Goal: Information Seeking & Learning: Learn about a topic

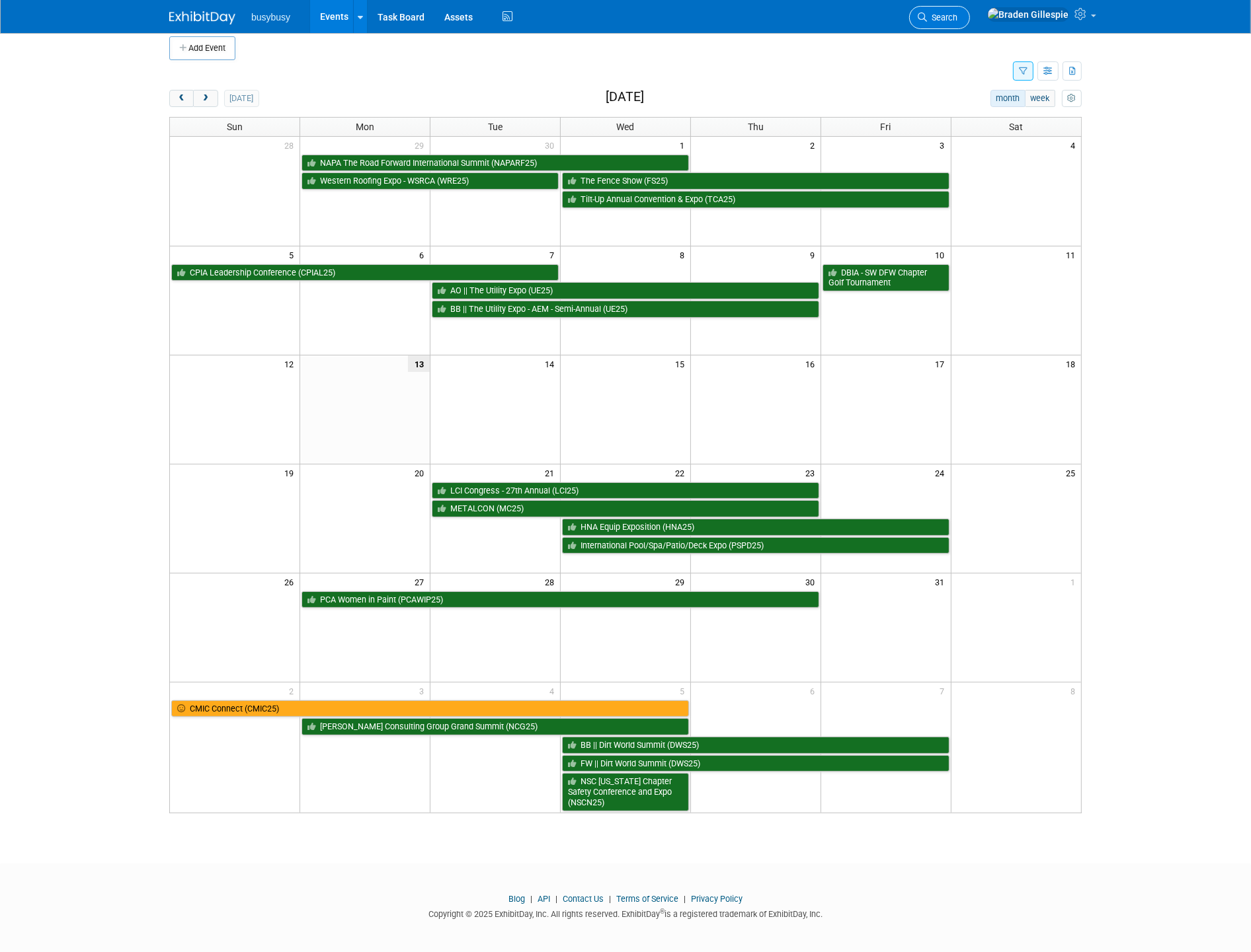
click at [957, 21] on span "Search" at bounding box center [942, 17] width 30 height 10
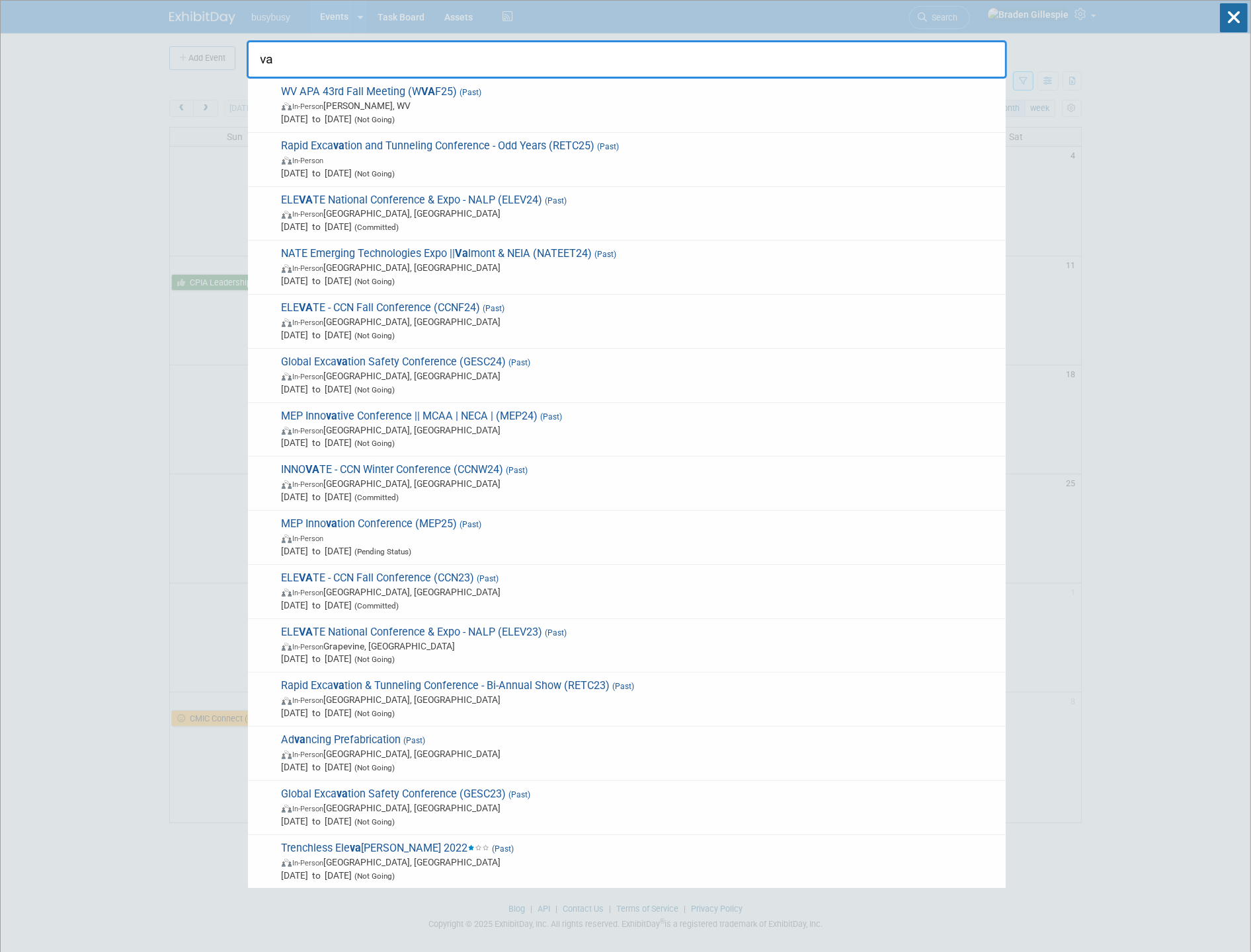
type input "v"
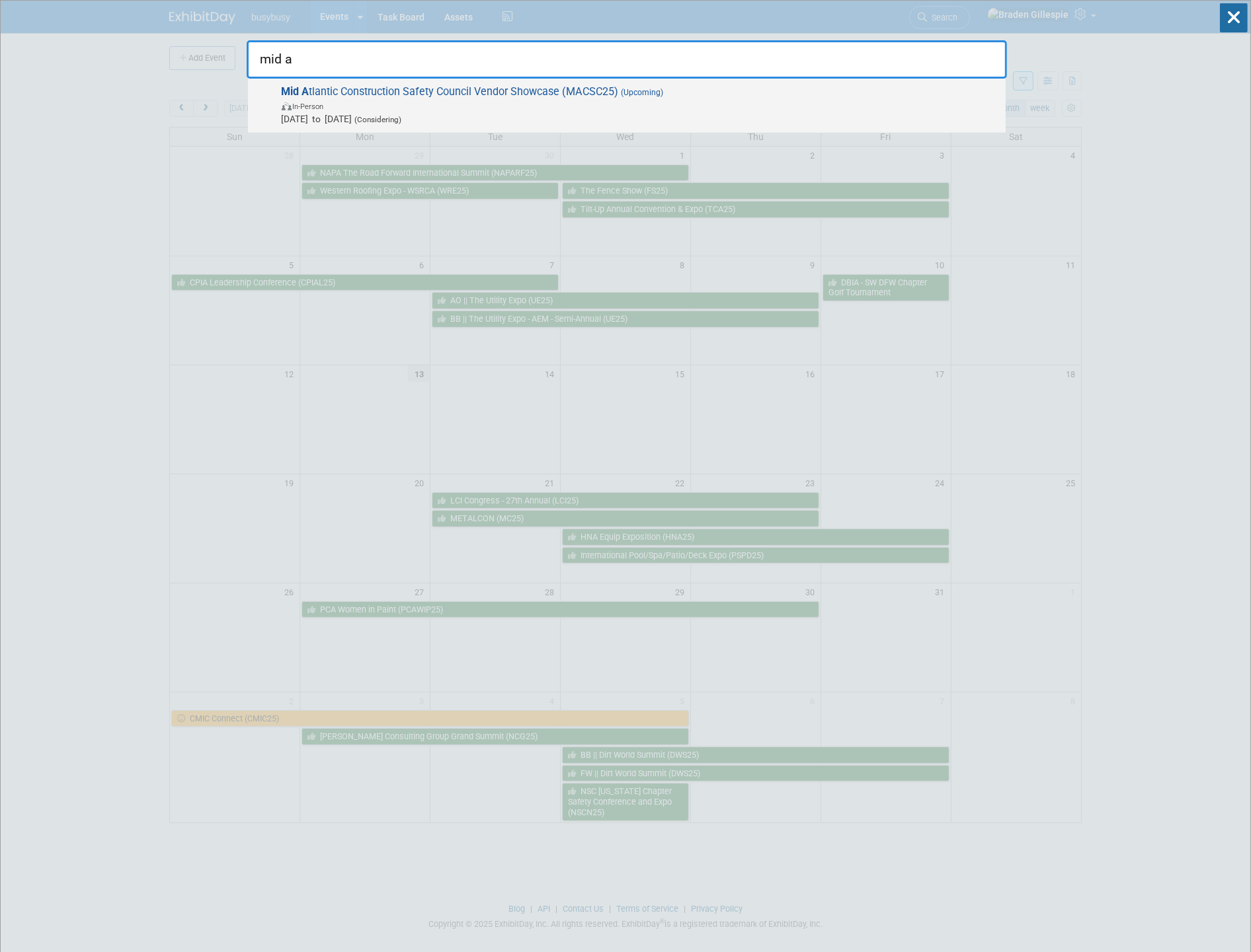
type input "mid a"
click at [853, 104] on span "In-Person" at bounding box center [639, 105] width 717 height 13
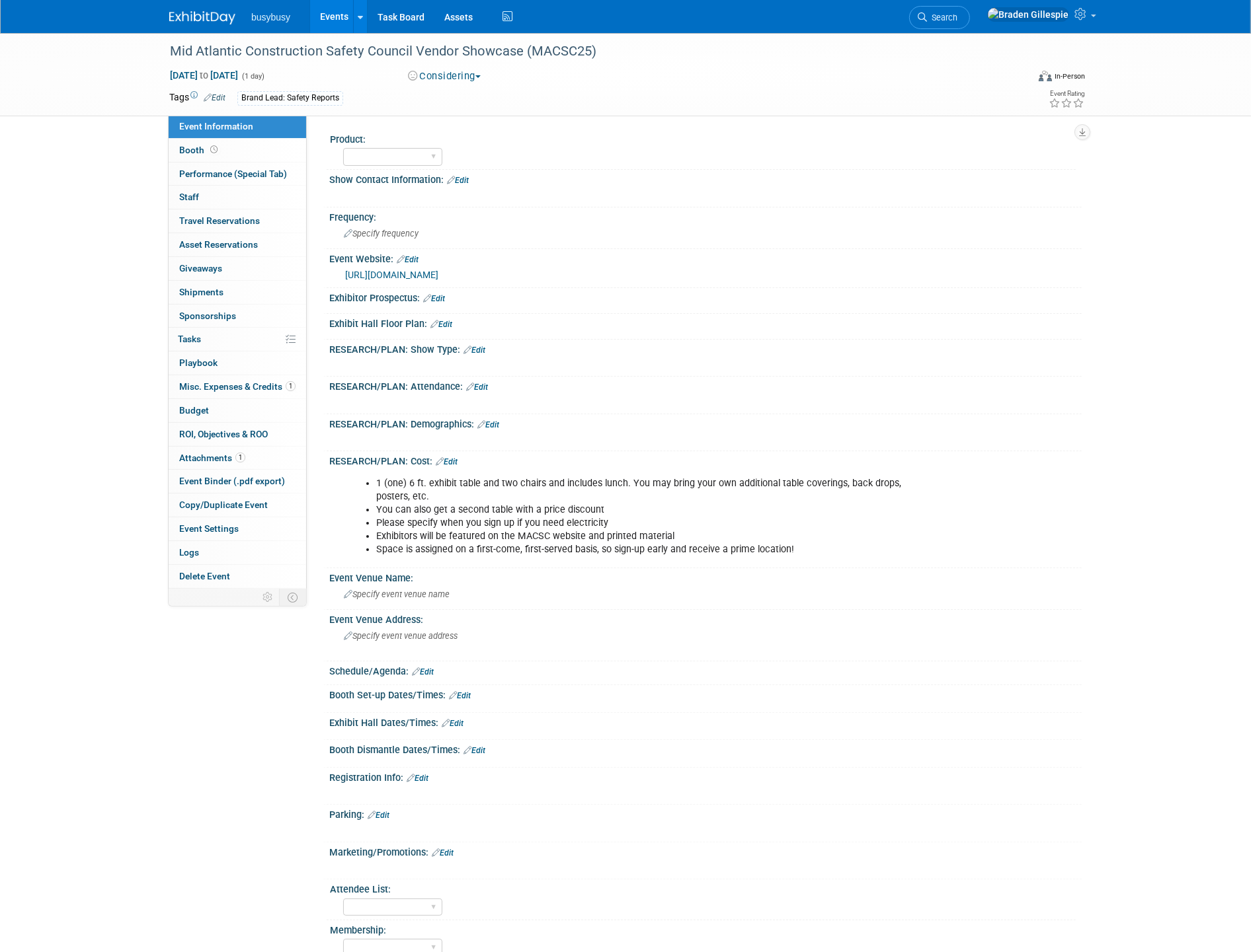
click at [438, 272] on link "https://macsc.org/event/macsc-vendor-showcase/" at bounding box center [391, 275] width 93 height 11
click at [957, 15] on span "Search" at bounding box center [942, 17] width 30 height 10
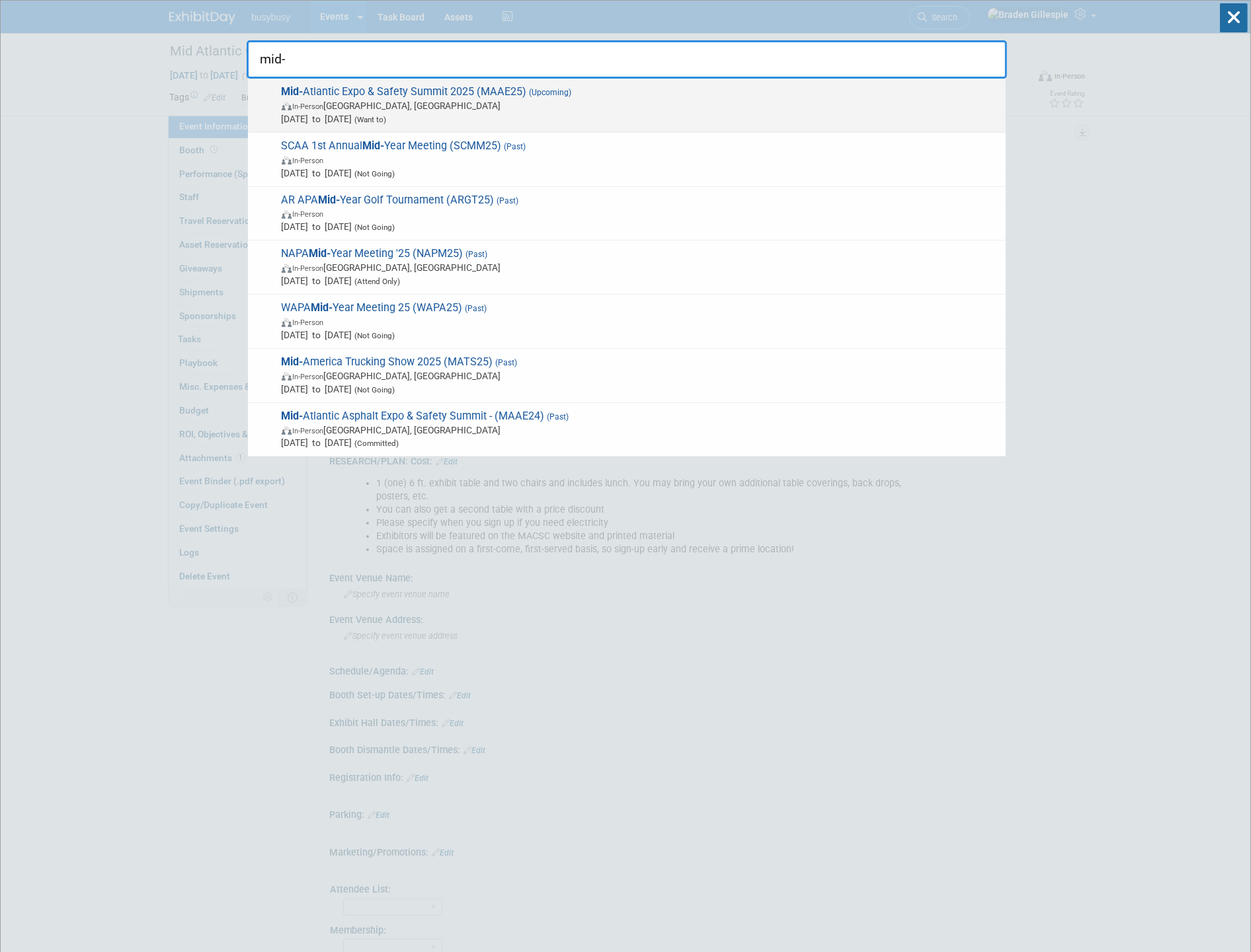
type input "mid-"
click at [549, 100] on span "In-Person Richmond, VA" at bounding box center [639, 105] width 717 height 13
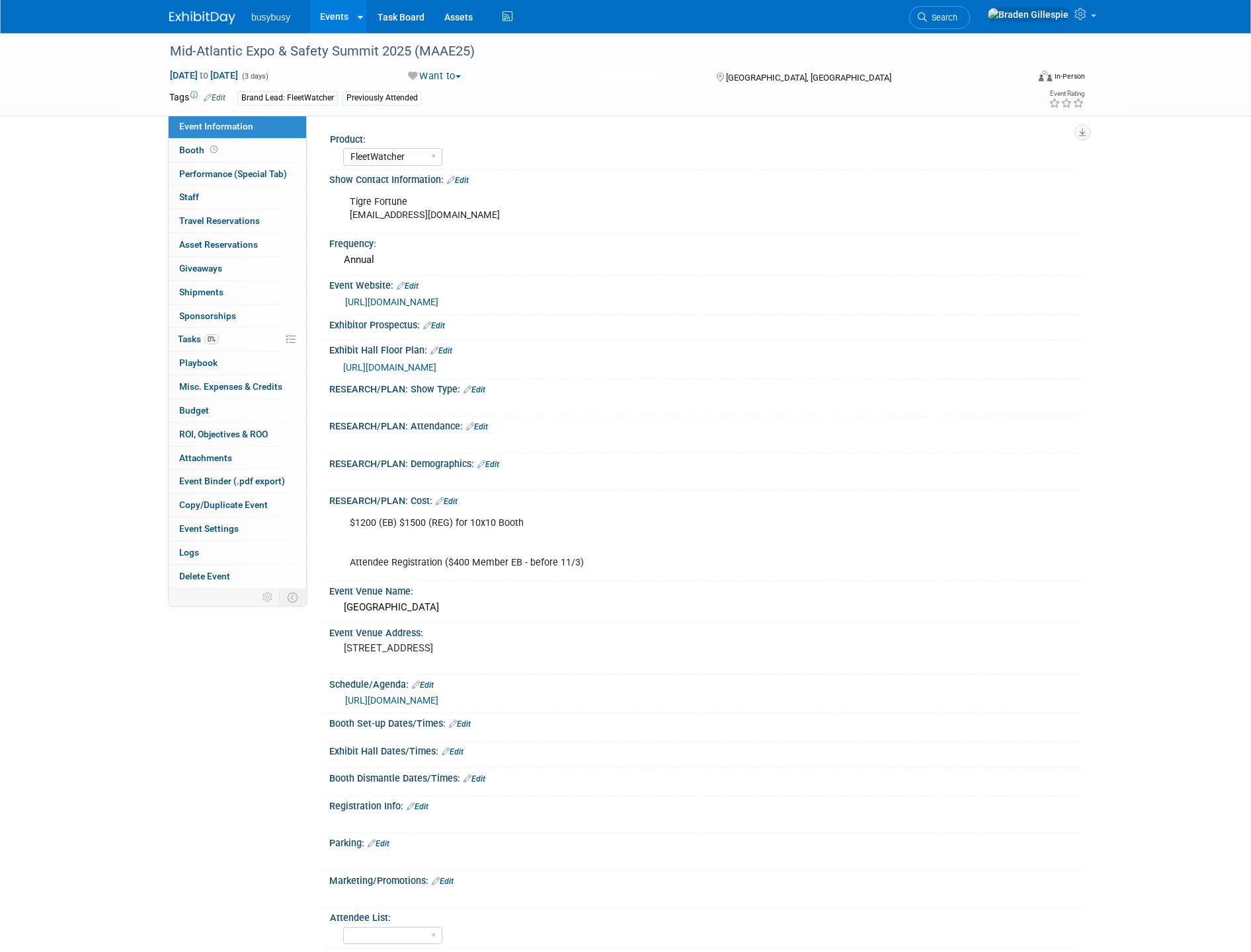
select select "FleetWatcher"
select select "Member"
click at [438, 304] on link "https://midatlanticasphaltexpo.com/" at bounding box center [391, 302] width 93 height 11
click at [970, 10] on link "Search" at bounding box center [939, 17] width 61 height 23
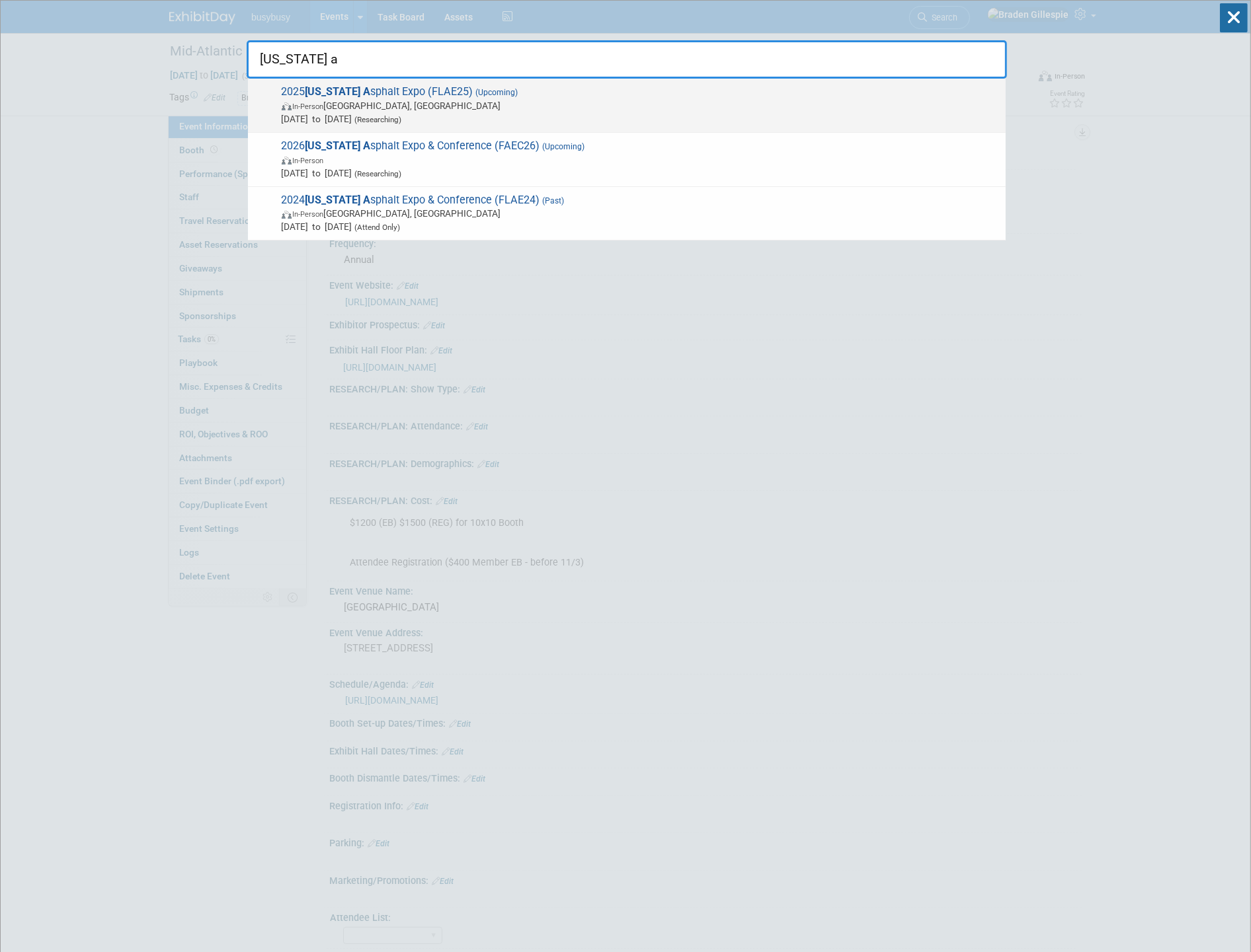
type input "florida a"
click at [765, 109] on span "In-Person Orlando, FL" at bounding box center [639, 105] width 717 height 13
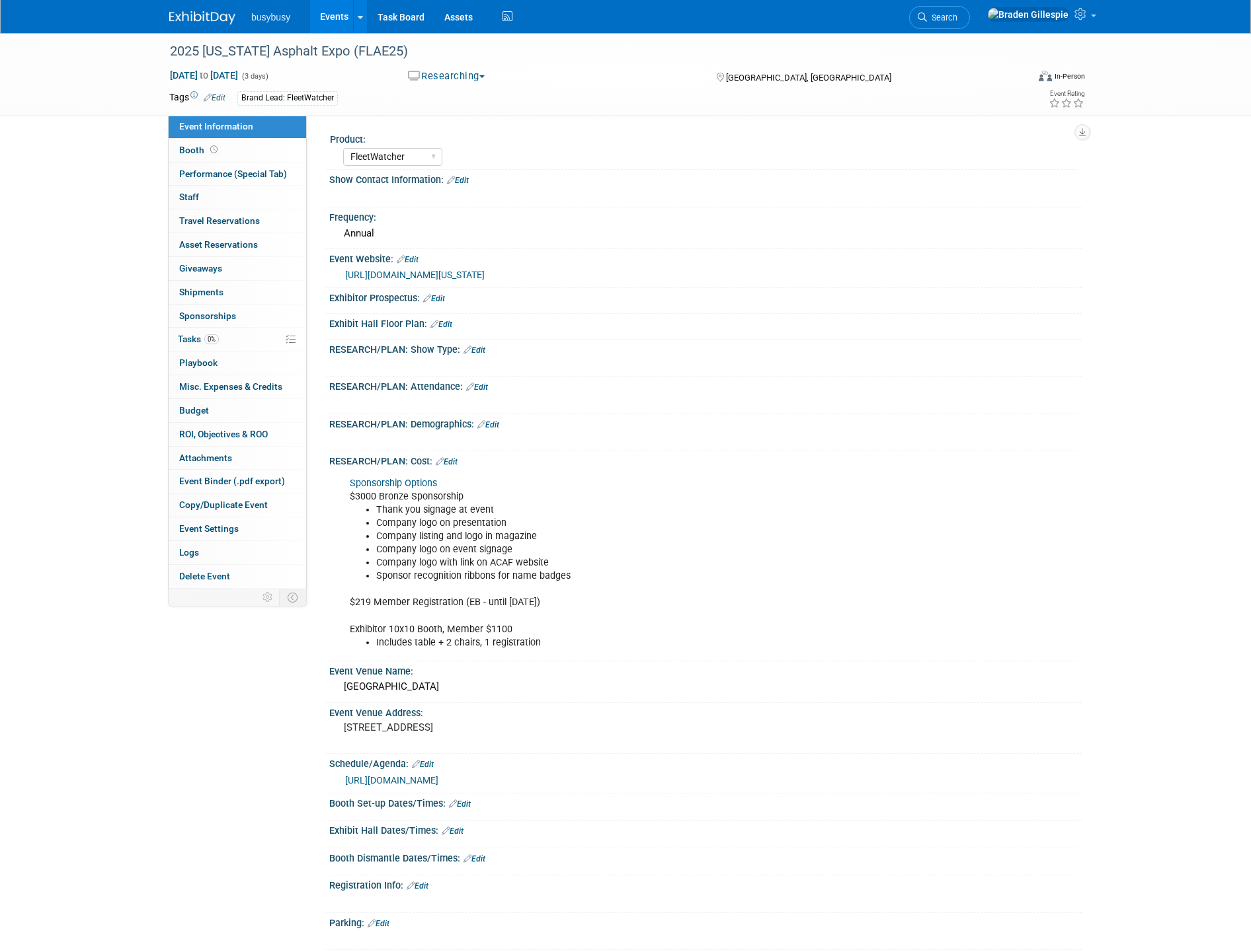
select select "FleetWatcher"
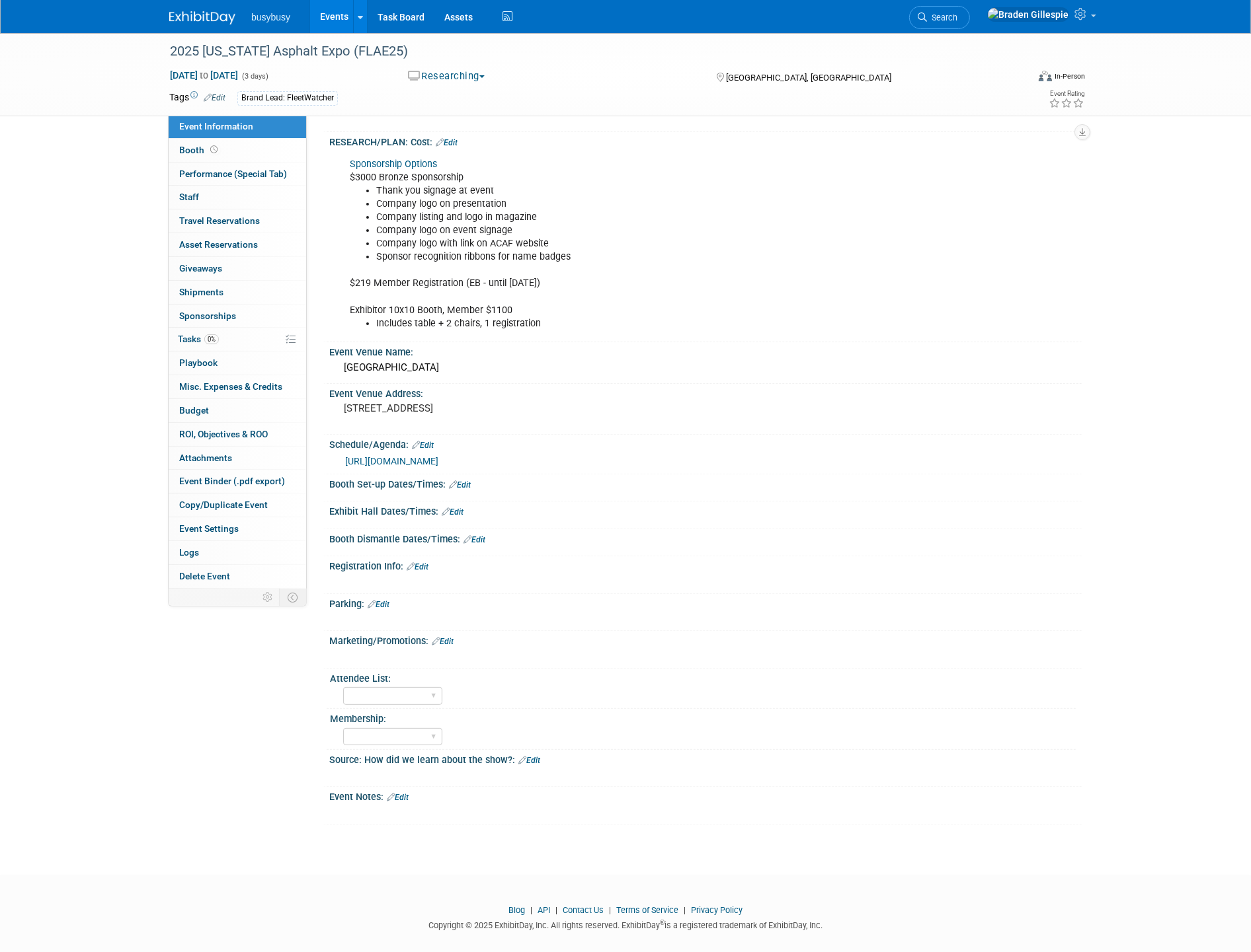
scroll to position [327, 0]
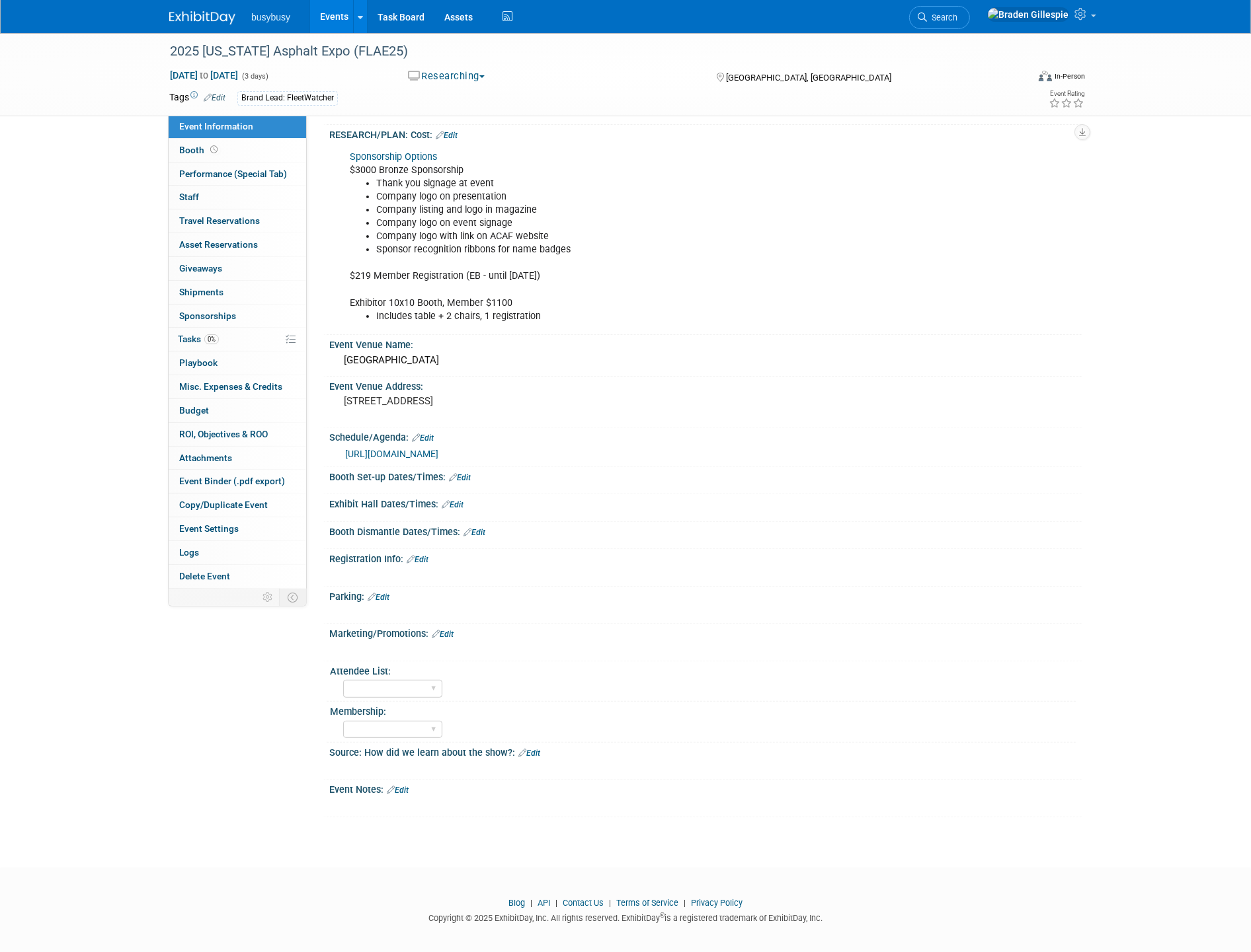
click at [412, 151] on link "Sponsorship Options" at bounding box center [393, 157] width 87 height 12
click at [970, 7] on link "Search" at bounding box center [939, 17] width 61 height 23
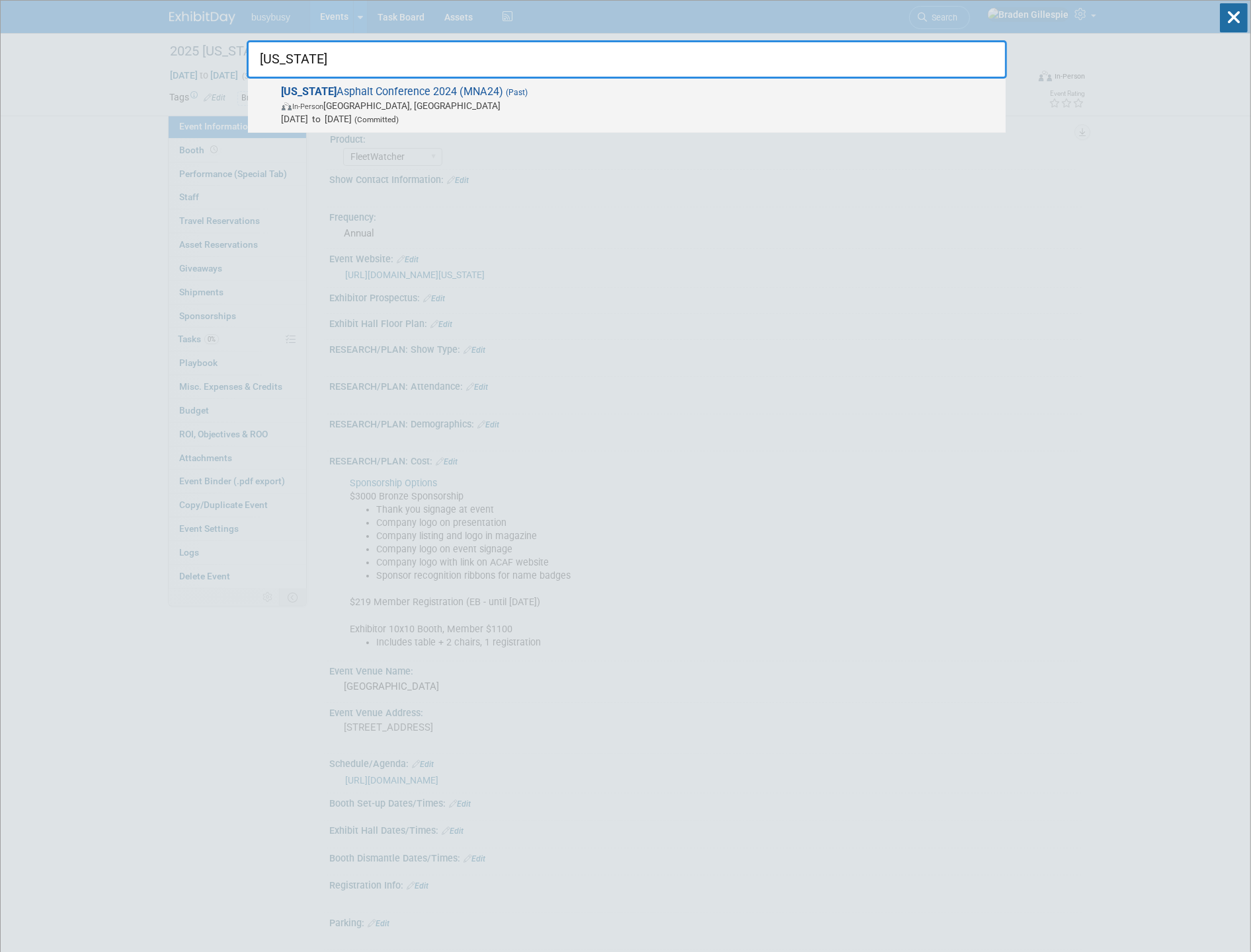
type input "minnesota"
click at [752, 113] on span "Dec 9, 2024 to Dec 10, 2024 (Committed)" at bounding box center [639, 119] width 717 height 13
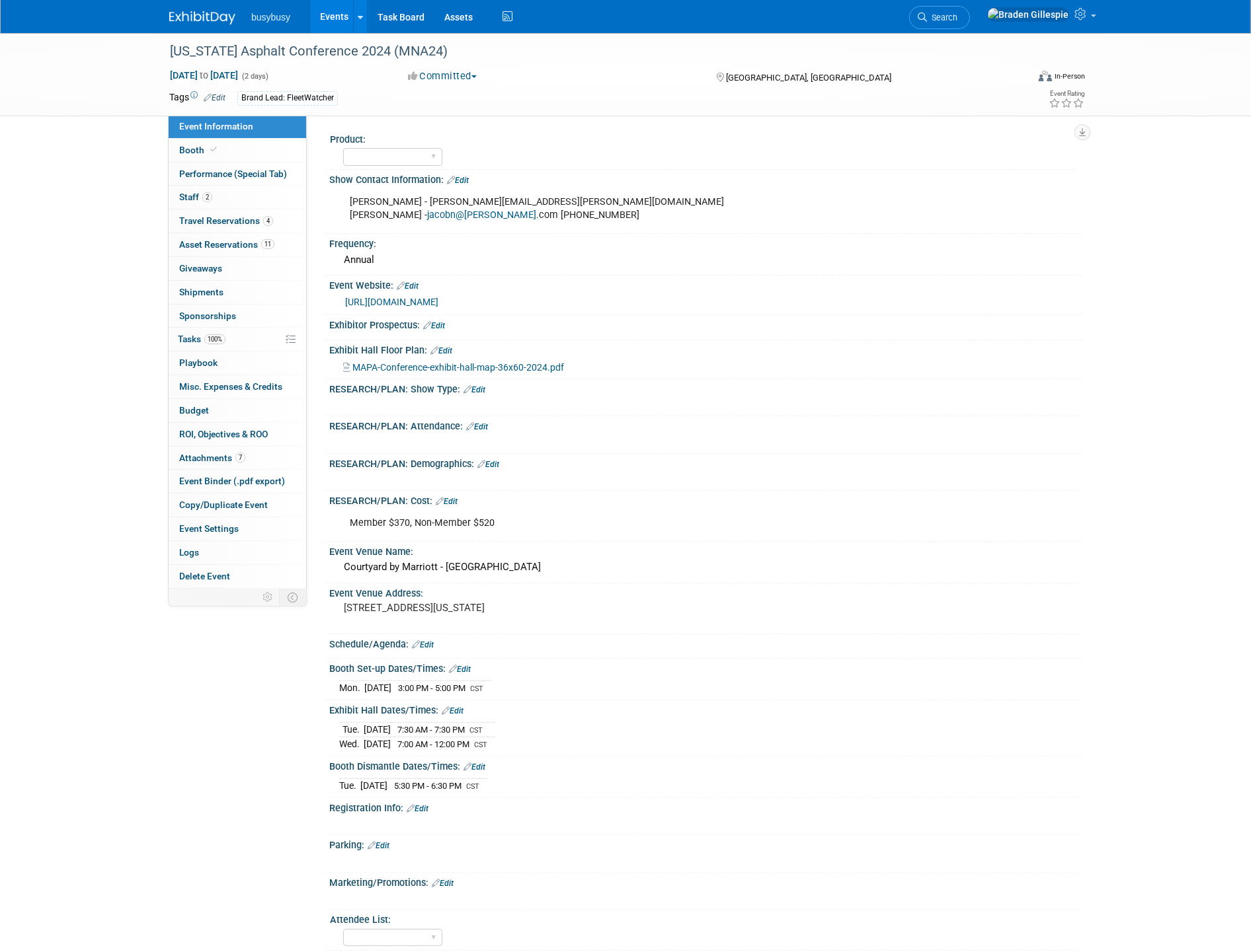
click at [438, 297] on link "[URL][DOMAIN_NAME]" at bounding box center [391, 302] width 93 height 11
click at [212, 18] on img at bounding box center [202, 18] width 66 height 13
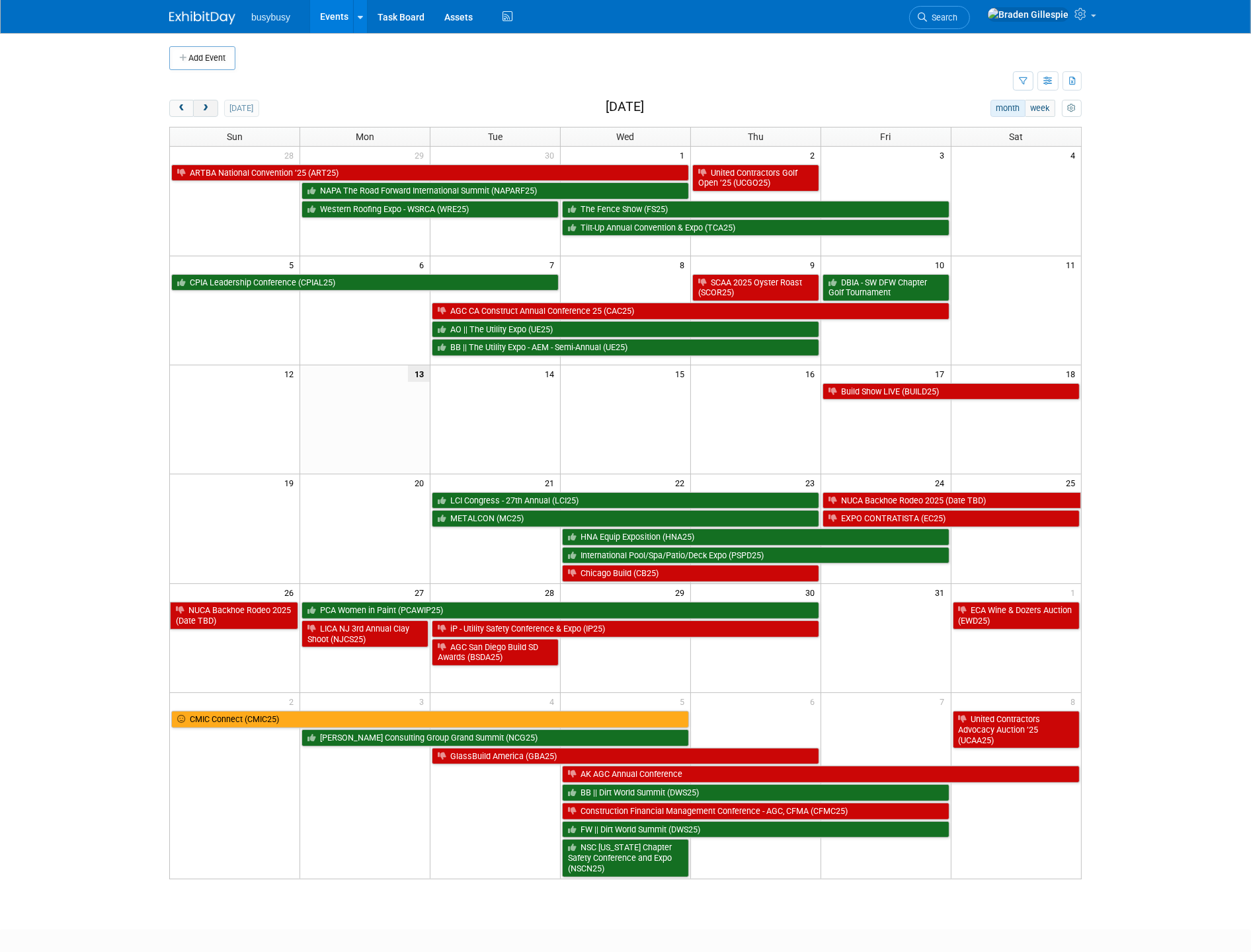
click at [216, 104] on button "next" at bounding box center [206, 108] width 25 height 17
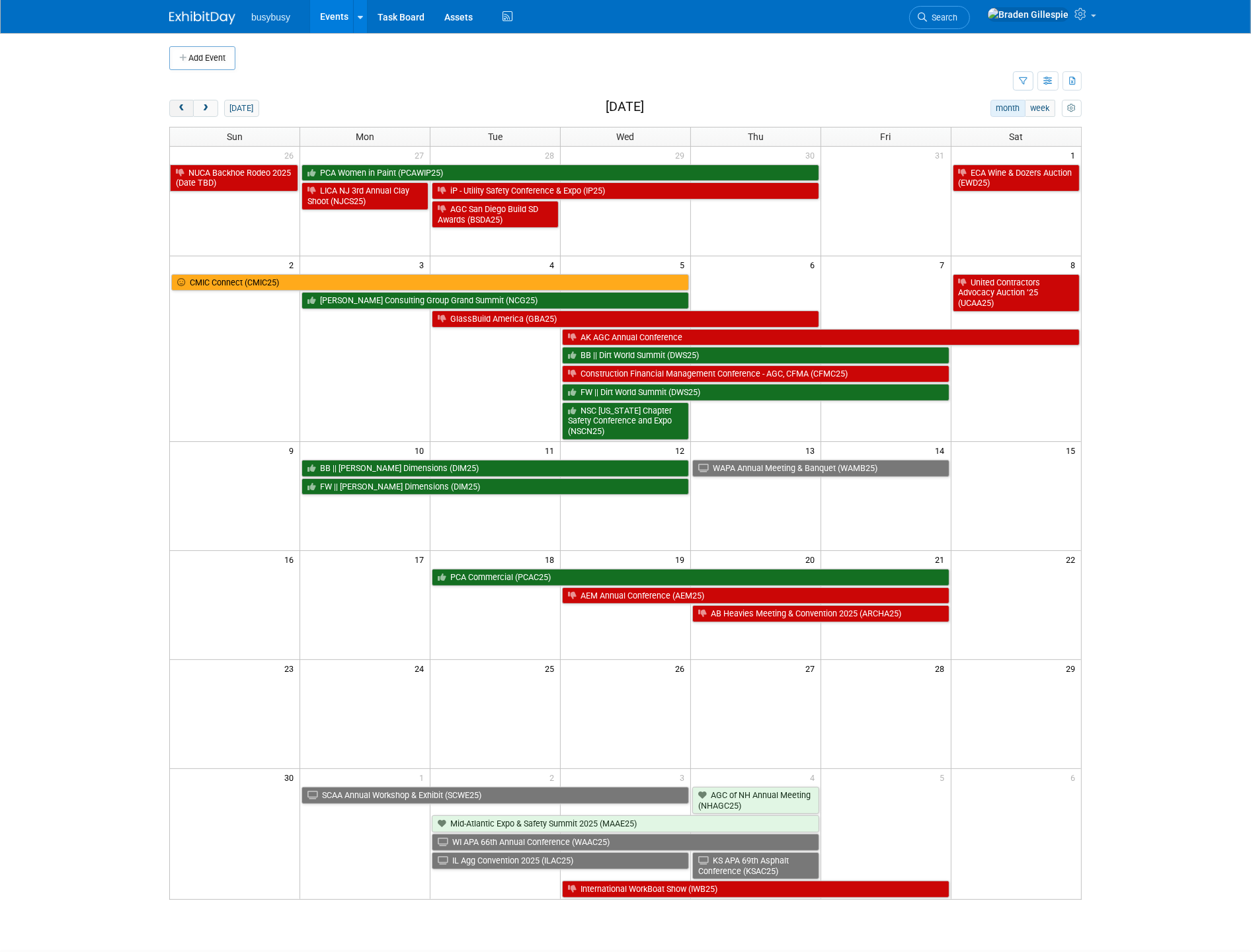
click at [184, 108] on span "prev" at bounding box center [181, 109] width 10 height 8
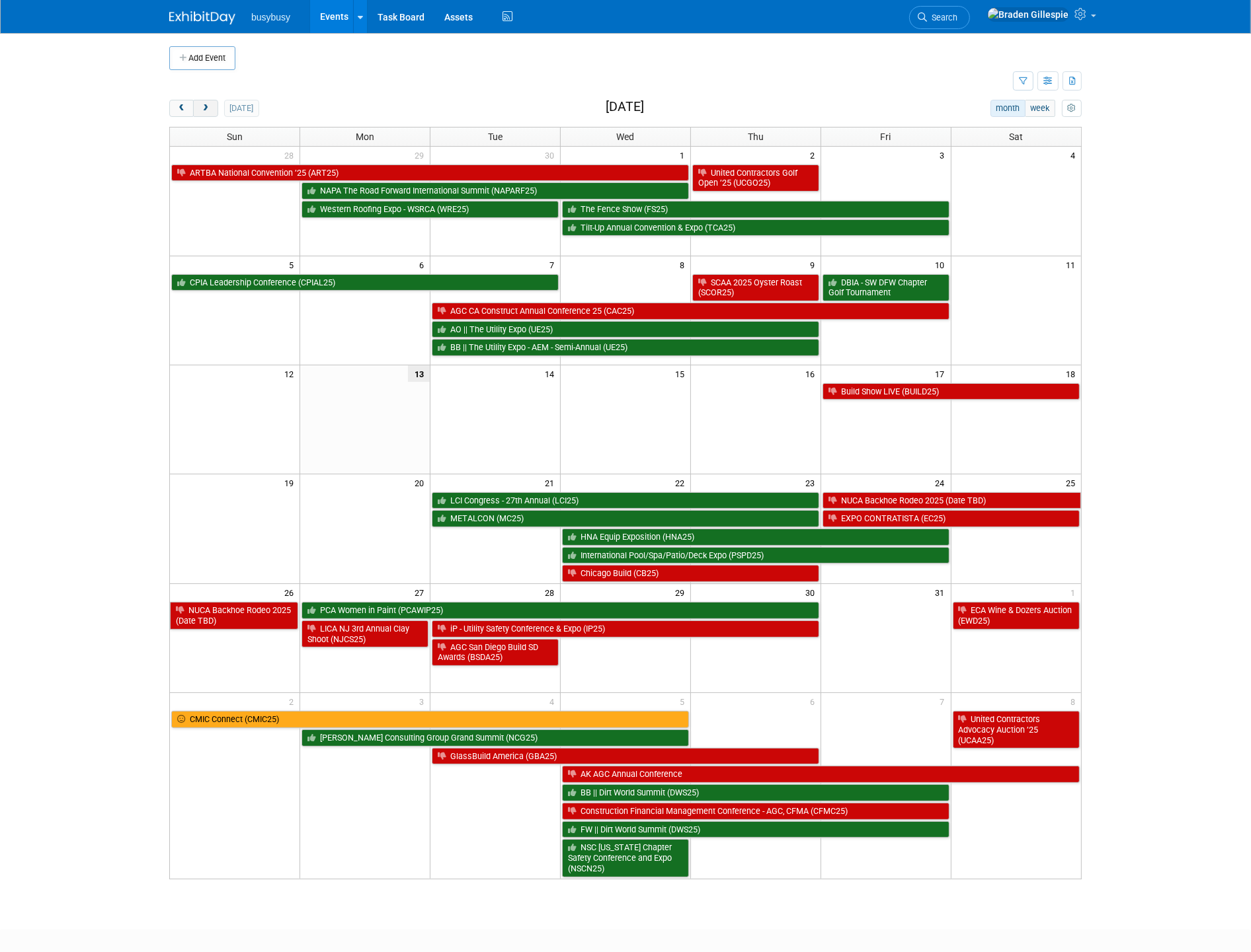
click at [210, 113] on span "next" at bounding box center [205, 109] width 10 height 8
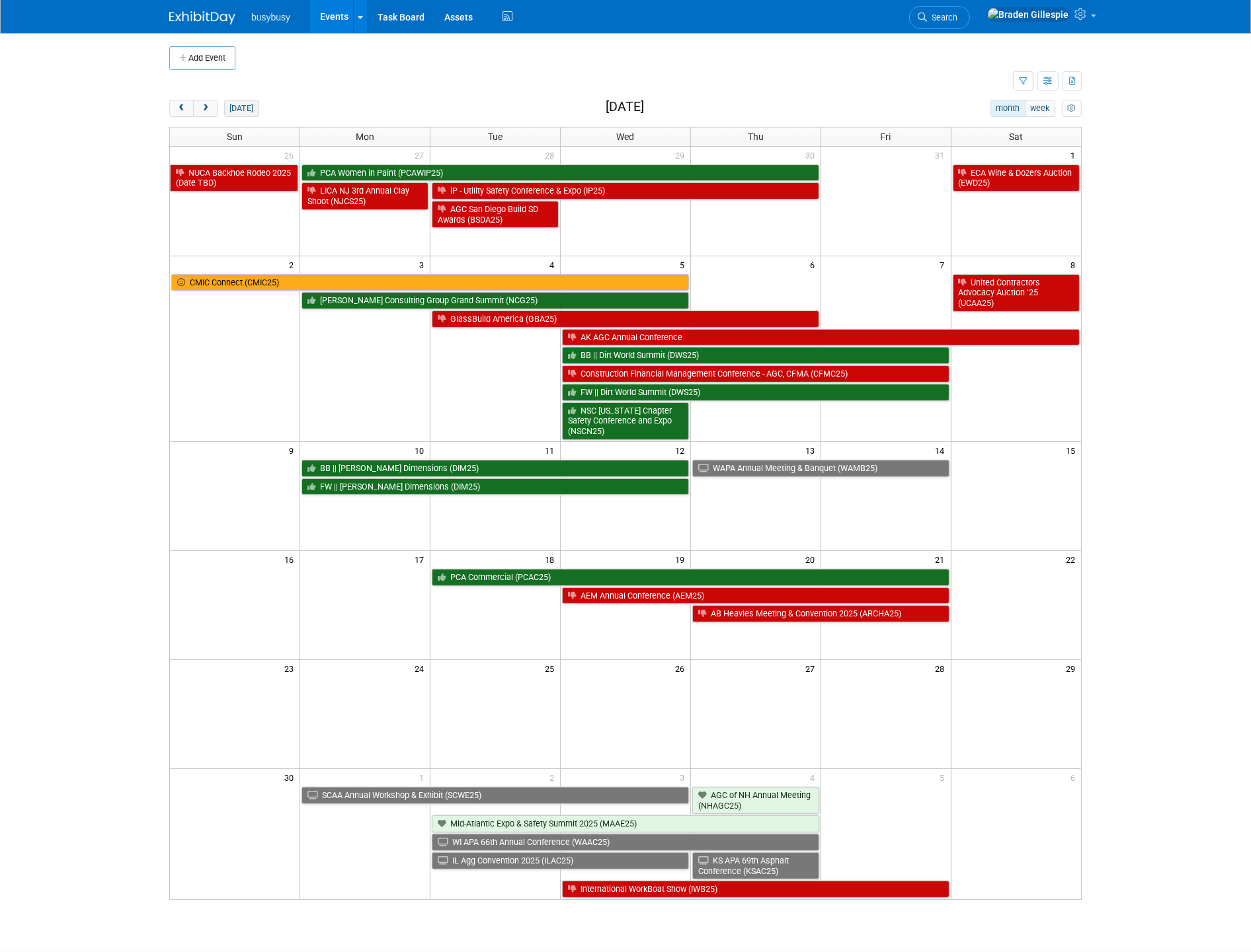
click at [243, 114] on button "today" at bounding box center [241, 108] width 35 height 17
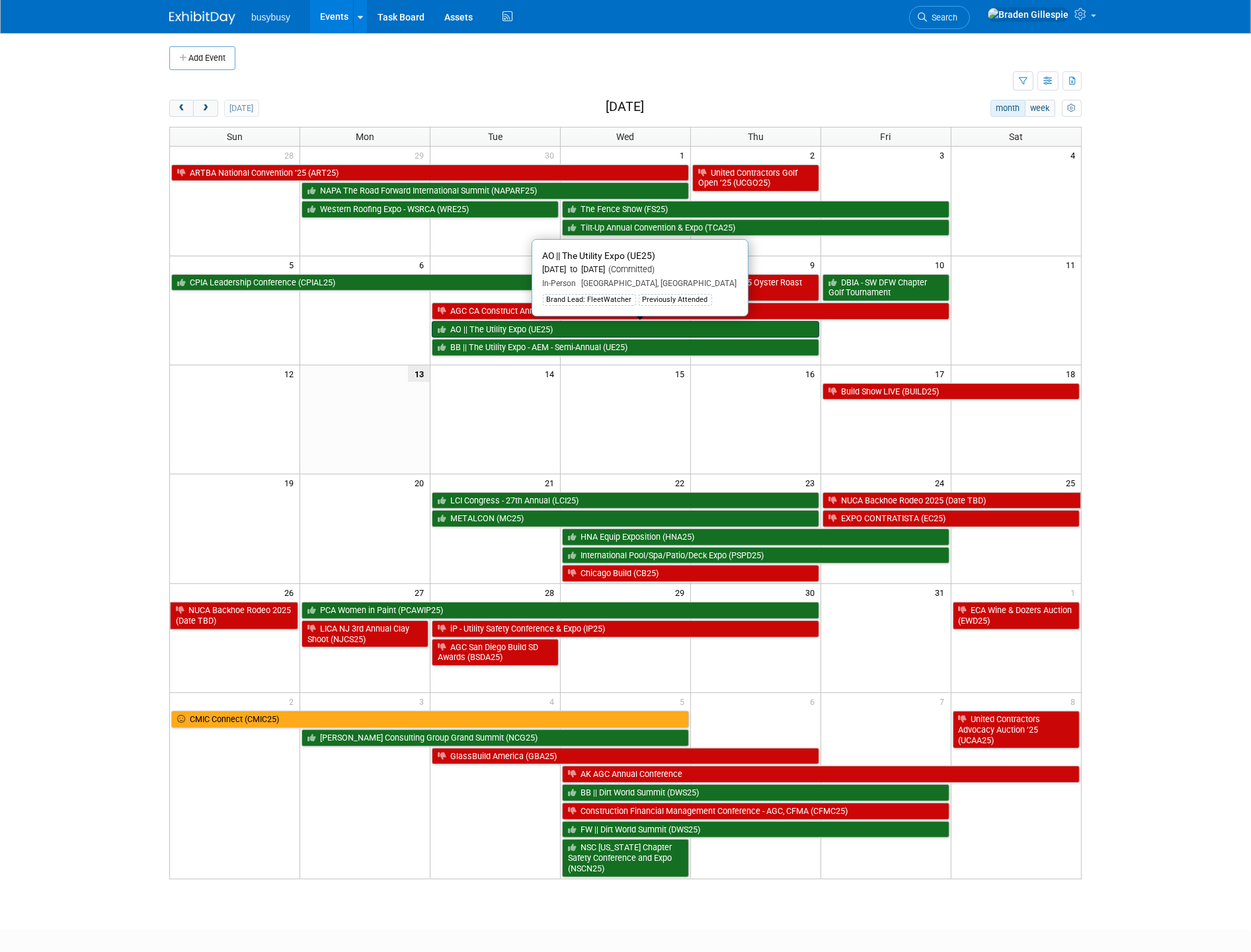
click at [504, 331] on link "AO || The Utility Expo (UE25)" at bounding box center [625, 329] width 388 height 17
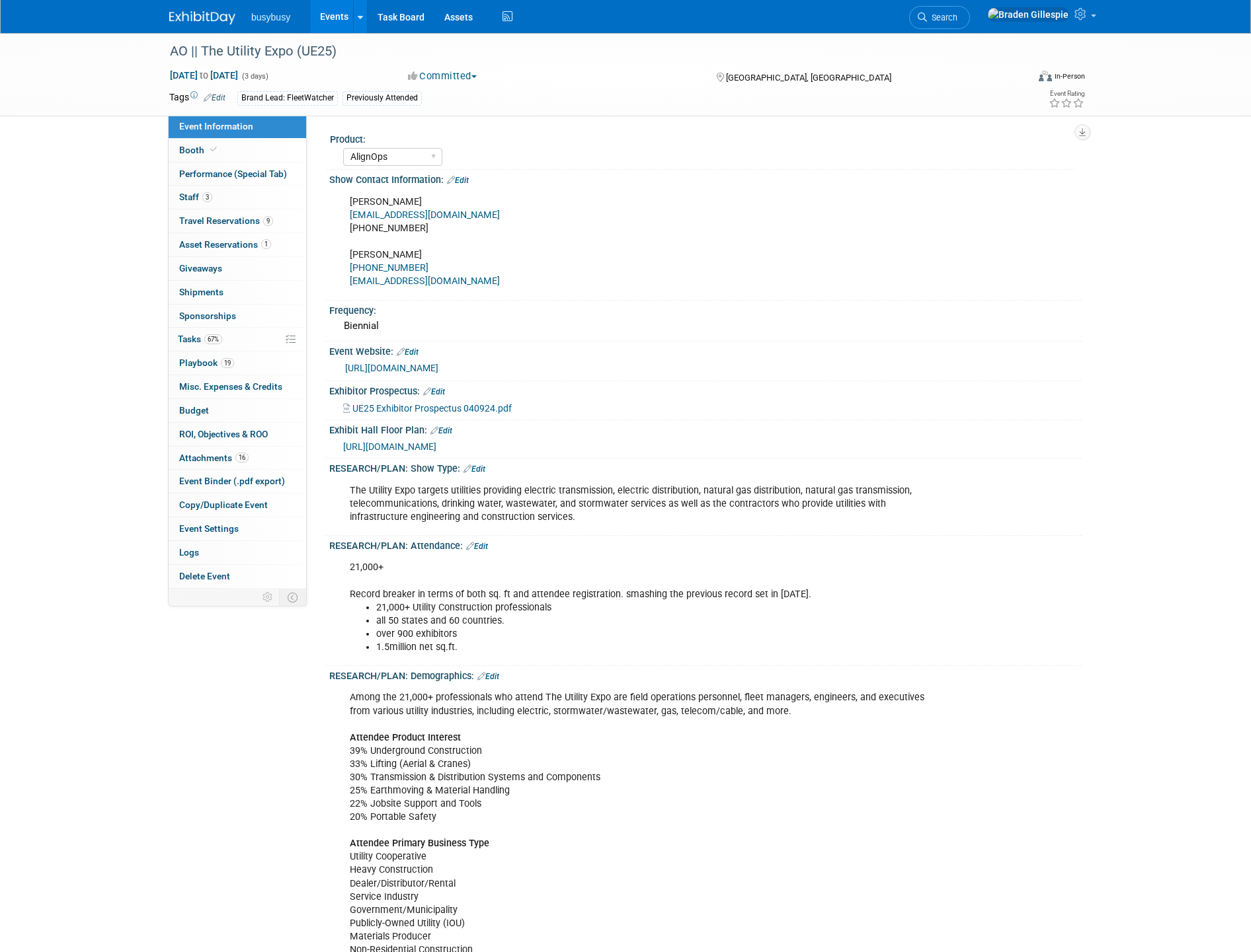
select select "AlignOps"
select select "Member"
click at [193, 201] on span "Staff 3" at bounding box center [196, 197] width 33 height 11
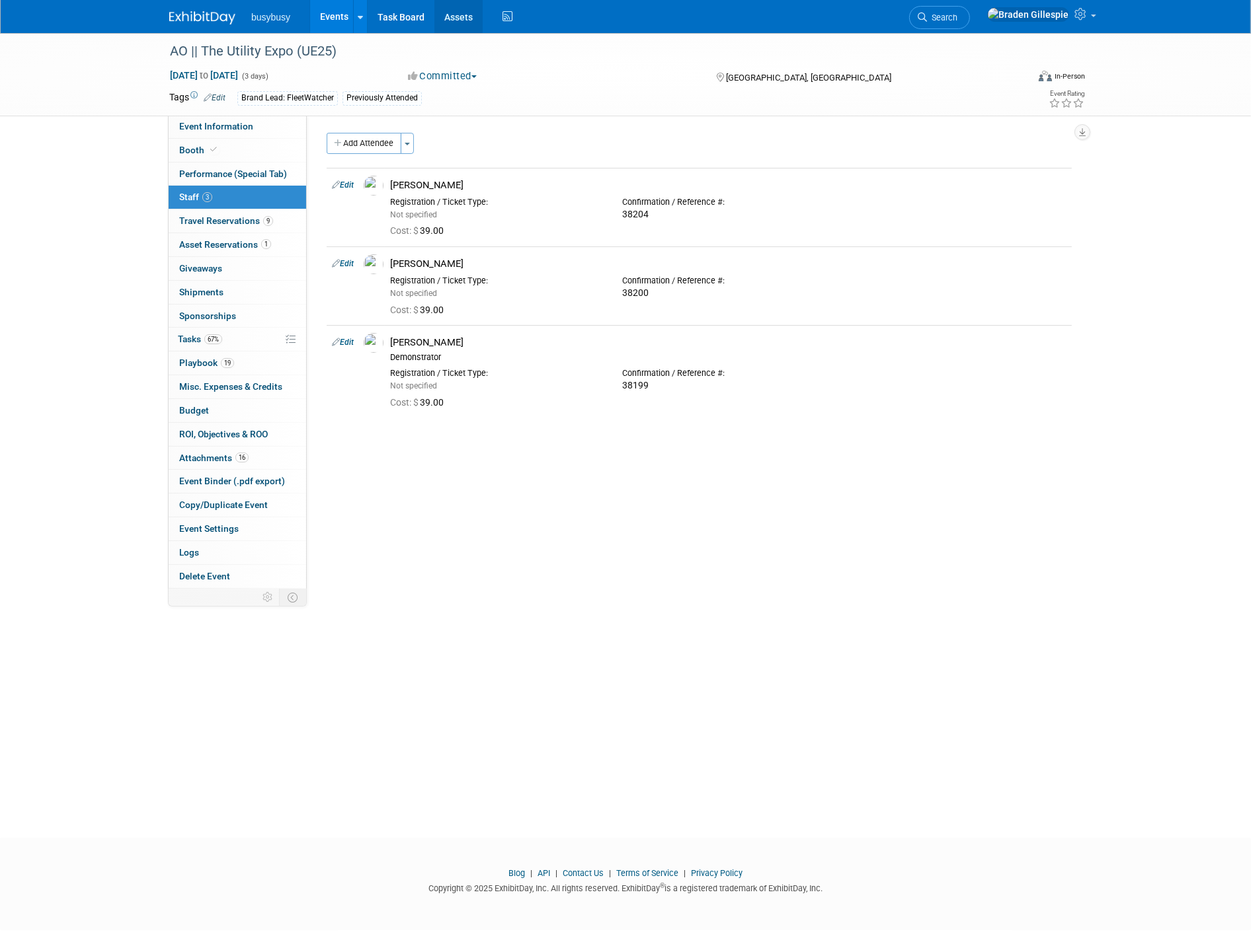
click at [457, 22] on link "Assets" at bounding box center [458, 16] width 49 height 33
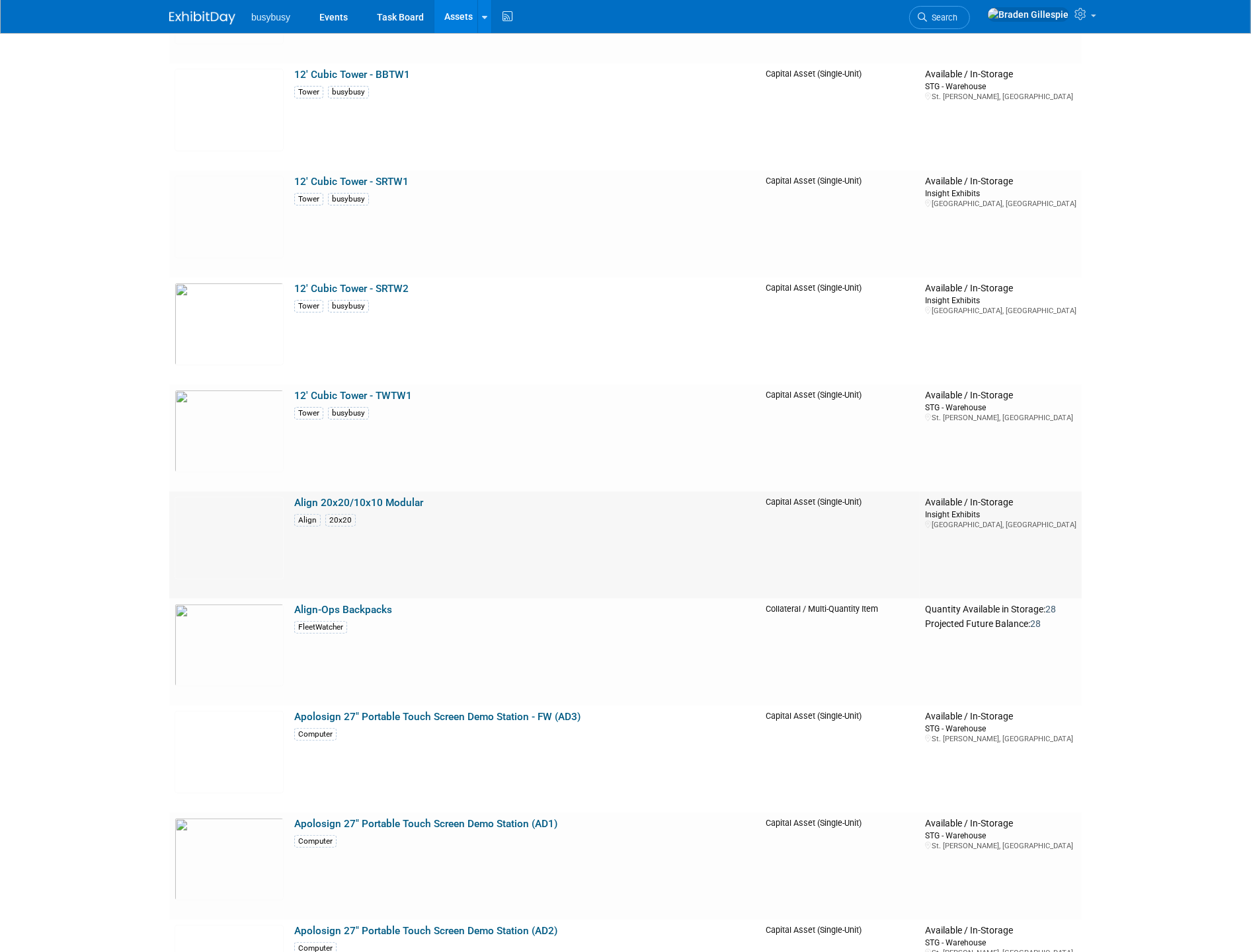
scroll to position [294, 0]
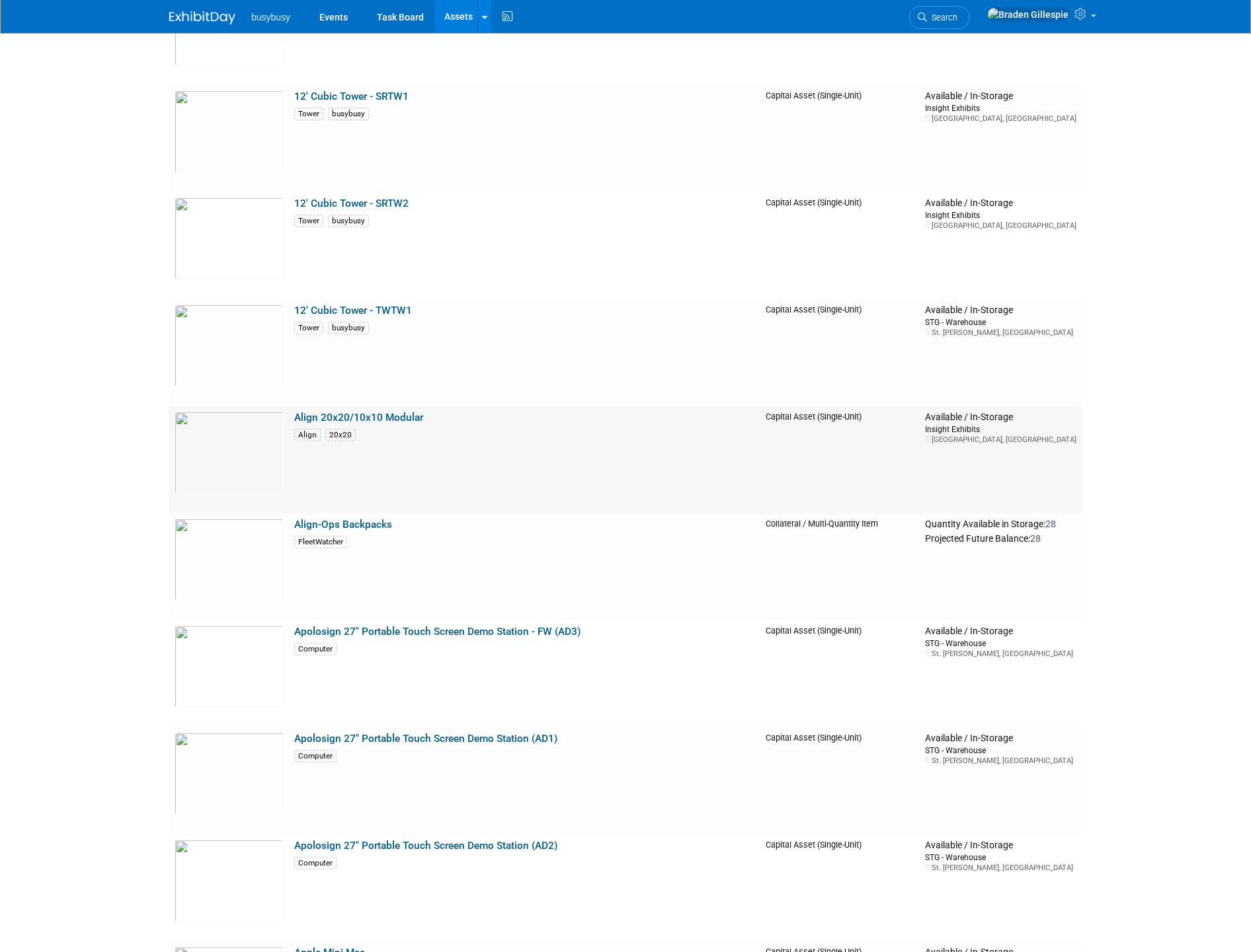
click at [576, 459] on td "Align 20x20/10x10 Modular Align 20x20" at bounding box center [524, 460] width 472 height 107
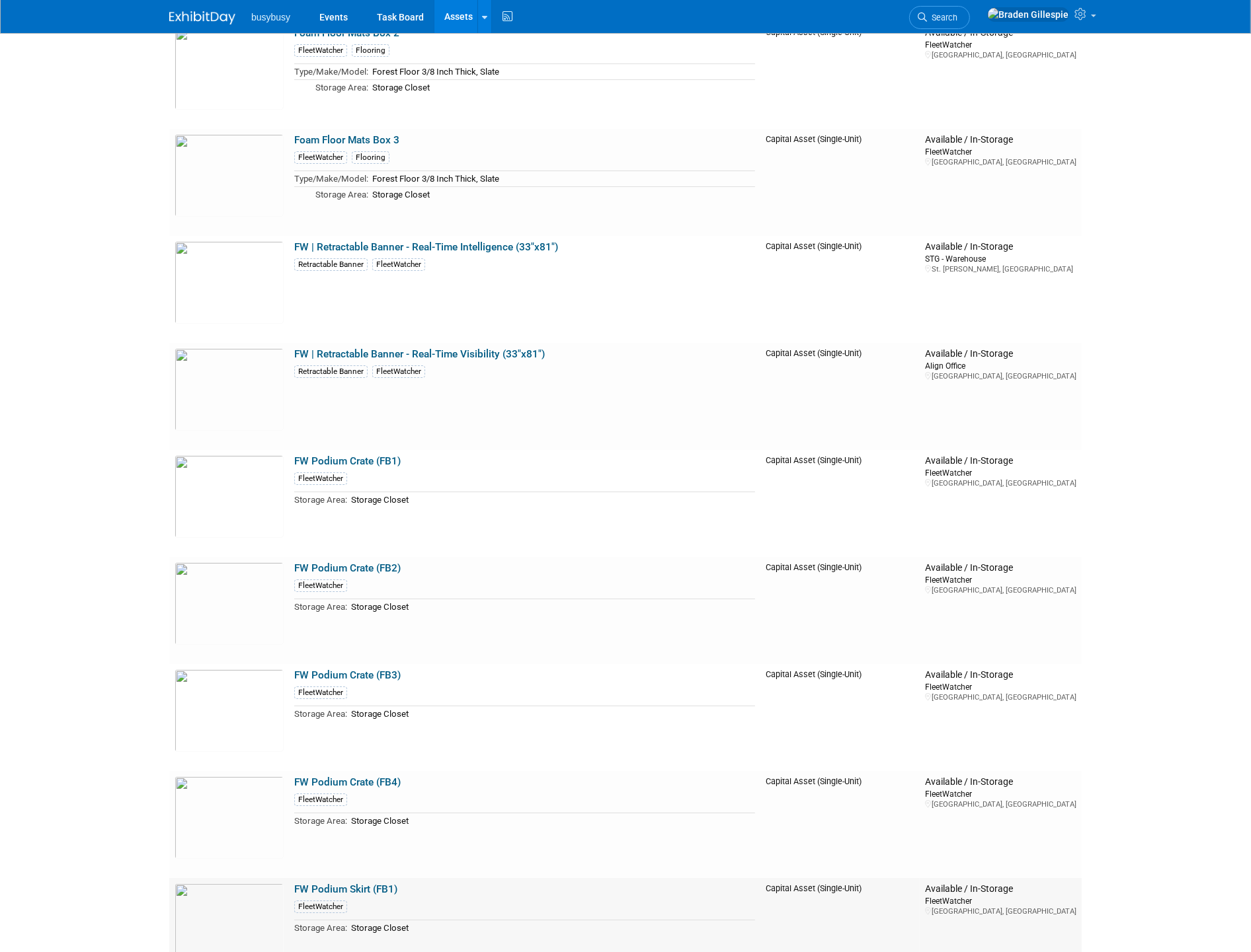
scroll to position [4926, 0]
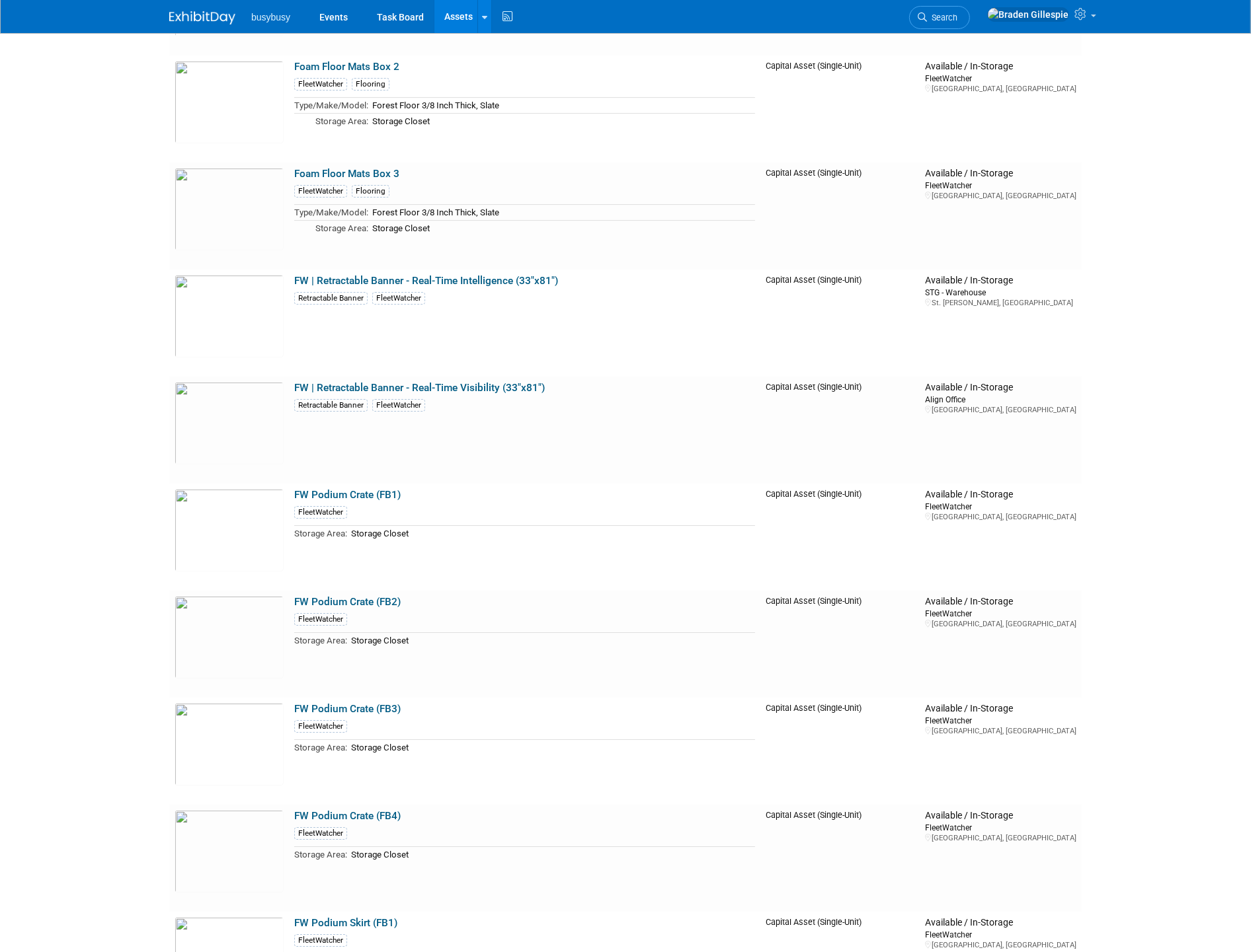
click at [200, 15] on img at bounding box center [202, 18] width 66 height 13
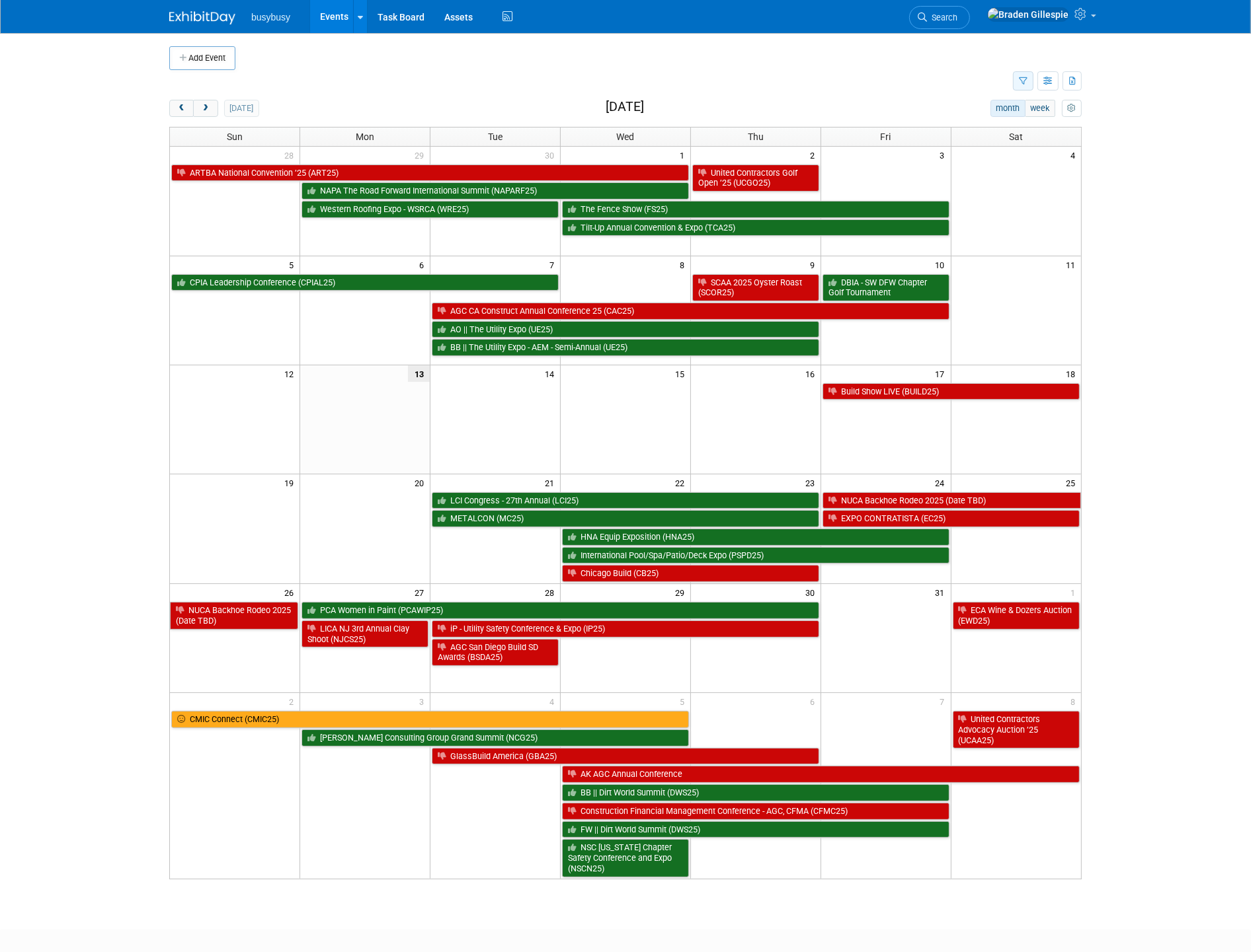
click at [1015, 86] on button "button" at bounding box center [1022, 81] width 21 height 19
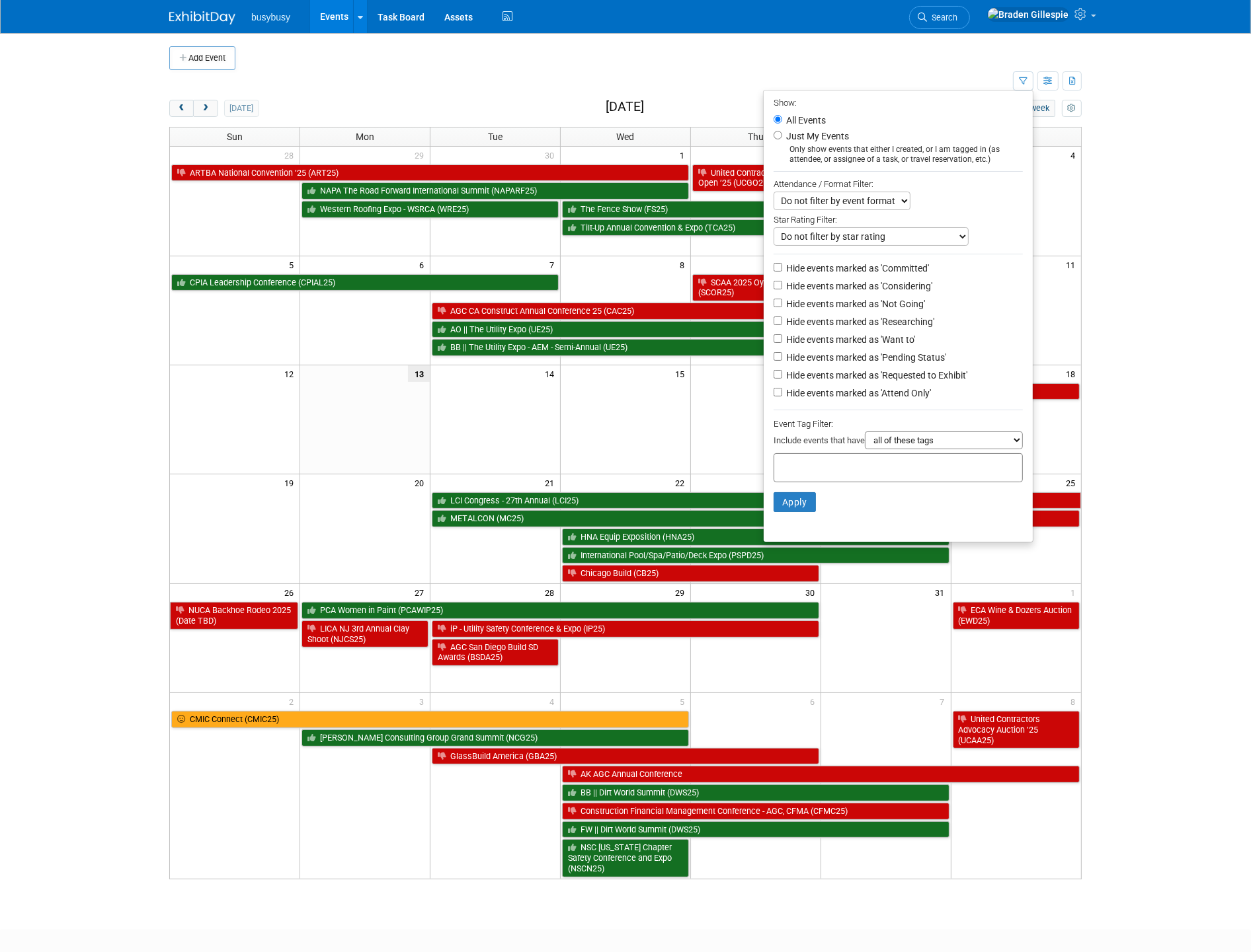
click at [816, 300] on label "Hide events marked as 'Not Going'" at bounding box center [854, 304] width 142 height 13
click at [782, 300] on input "Hide events marked as 'Not Going'" at bounding box center [778, 303] width 8 height 8
checkbox input "true"
click at [783, 498] on button "Apply" at bounding box center [794, 502] width 42 height 20
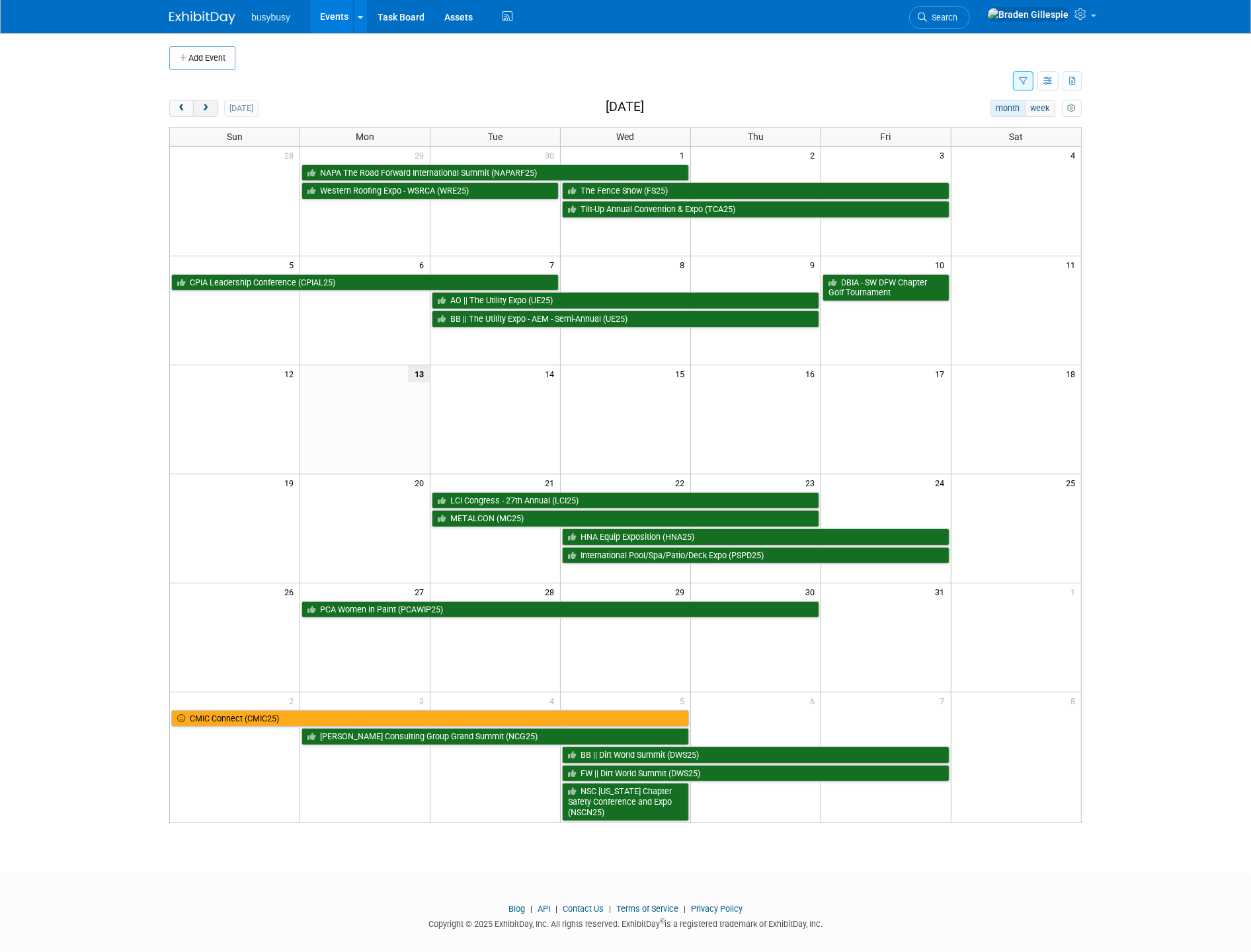
click at [213, 113] on button "next" at bounding box center [206, 108] width 25 height 17
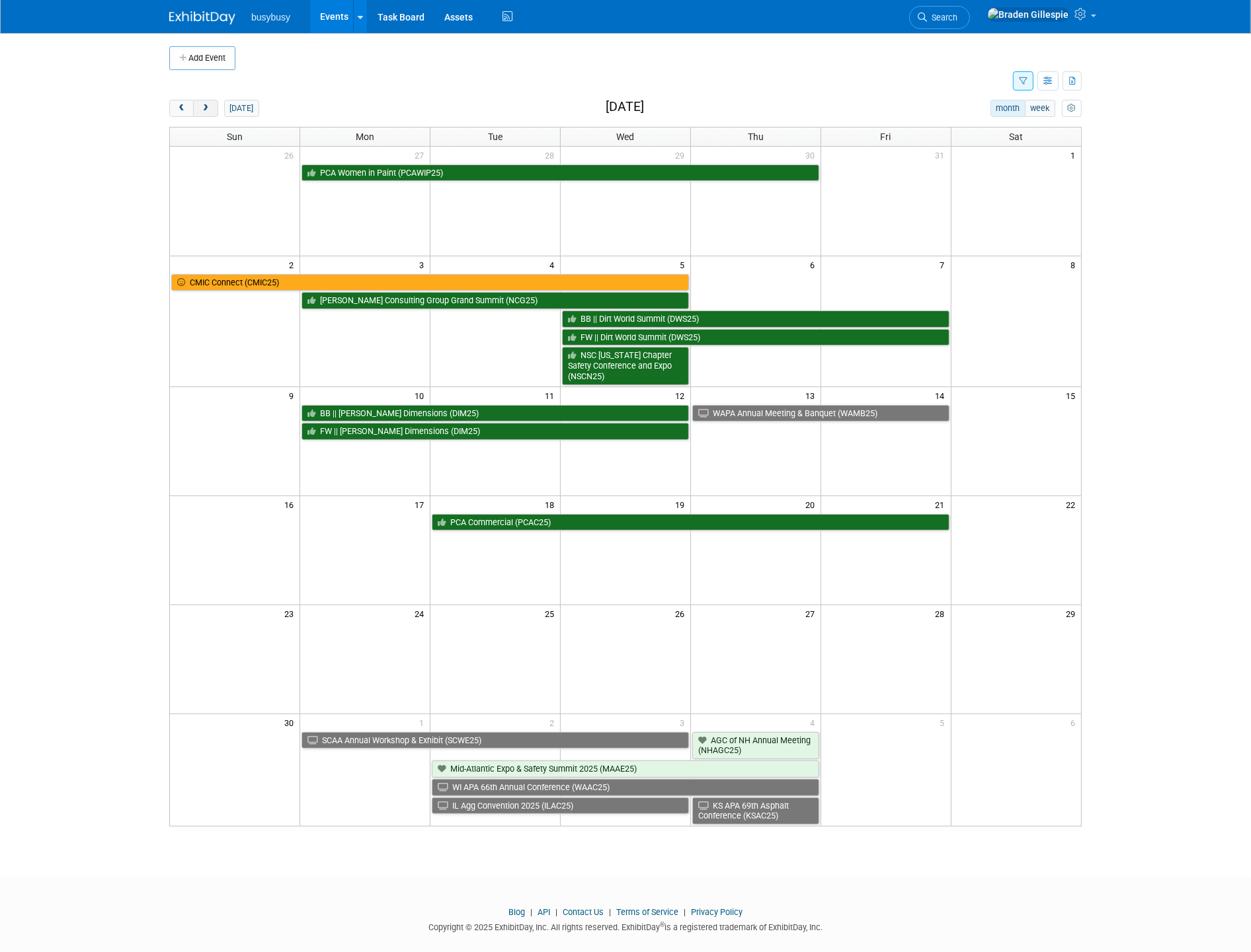
click at [207, 106] on span "next" at bounding box center [205, 109] width 10 height 8
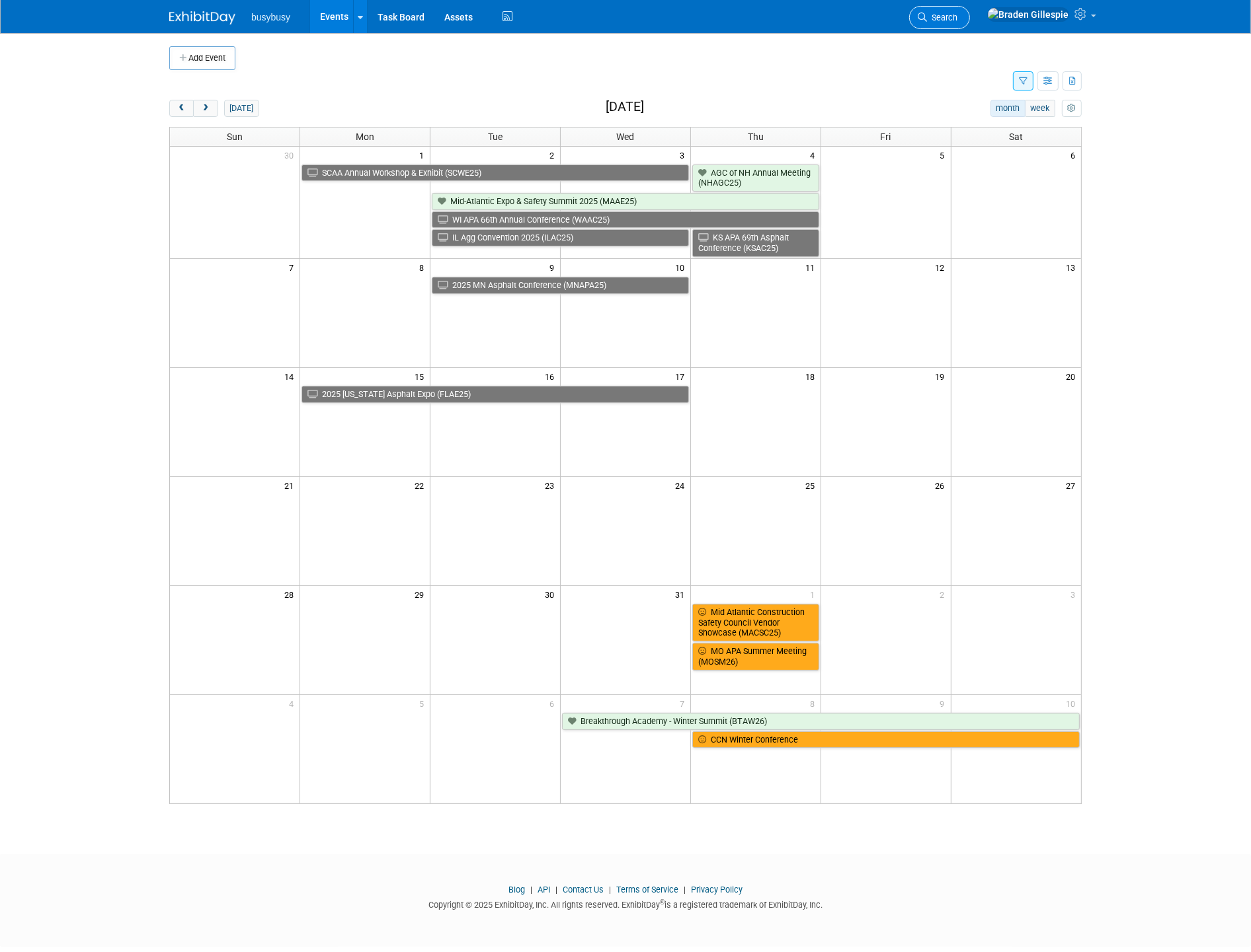
click at [957, 16] on span "Search" at bounding box center [942, 17] width 30 height 10
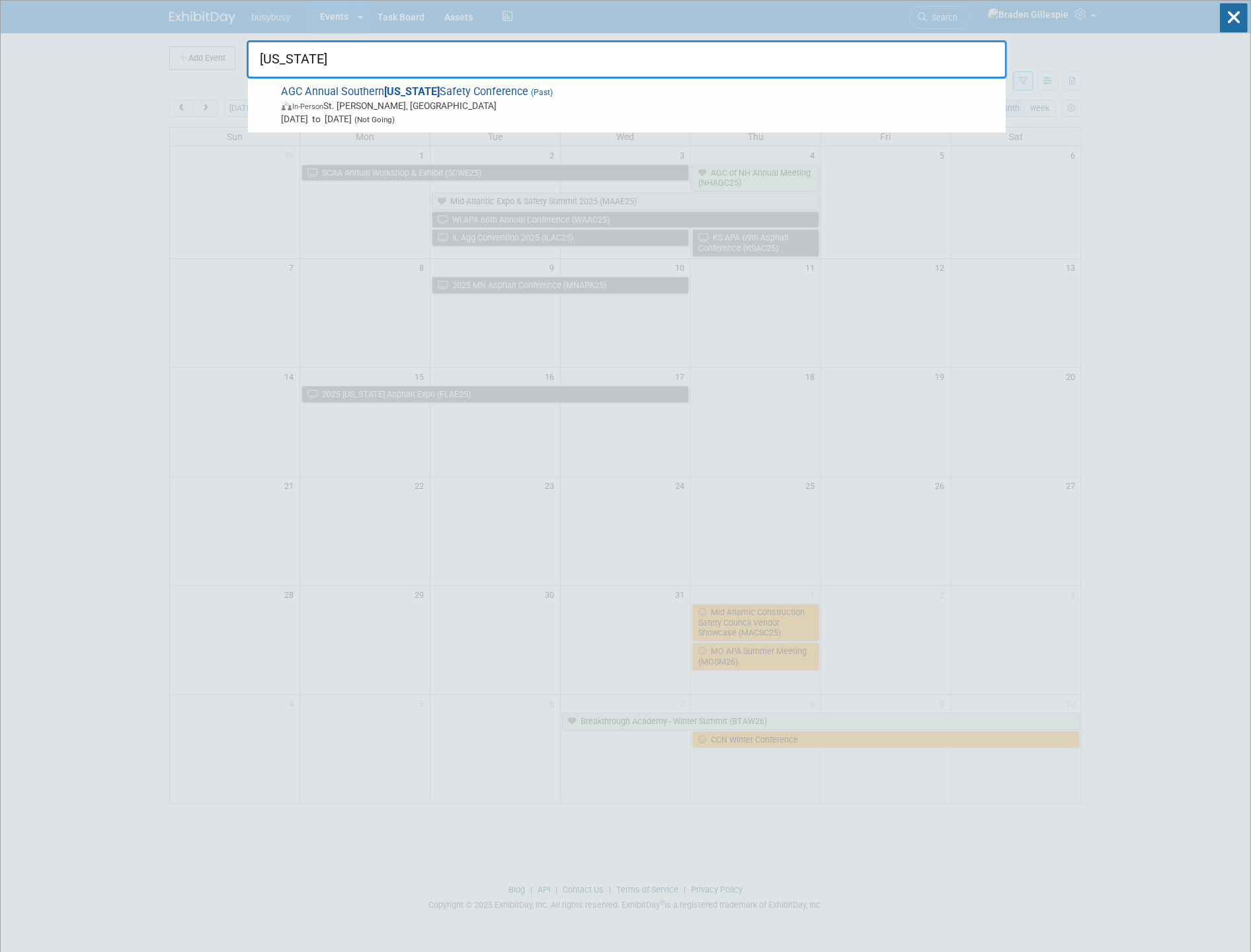
type input "utah"
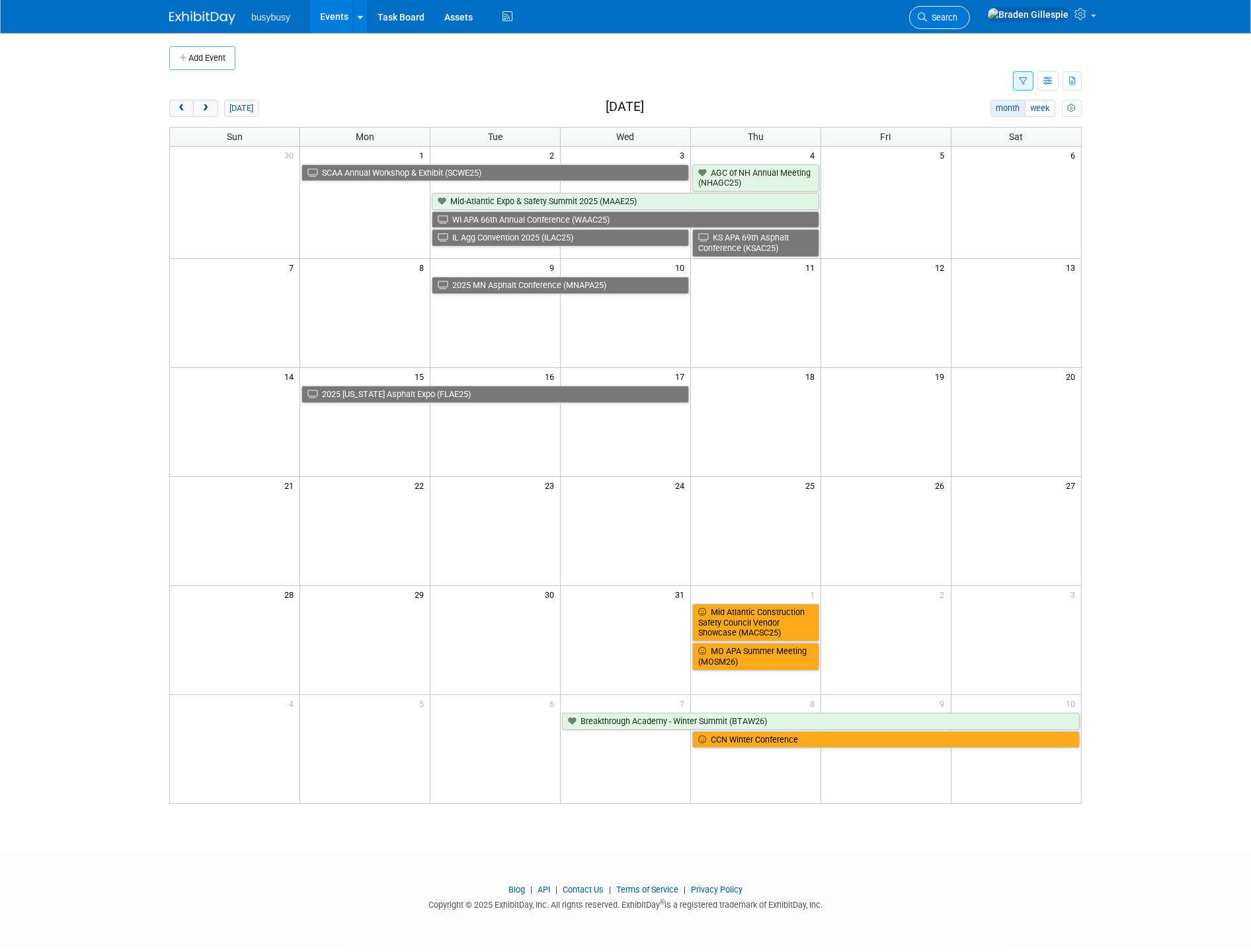
click at [927, 20] on icon at bounding box center [922, 16] width 9 height 9
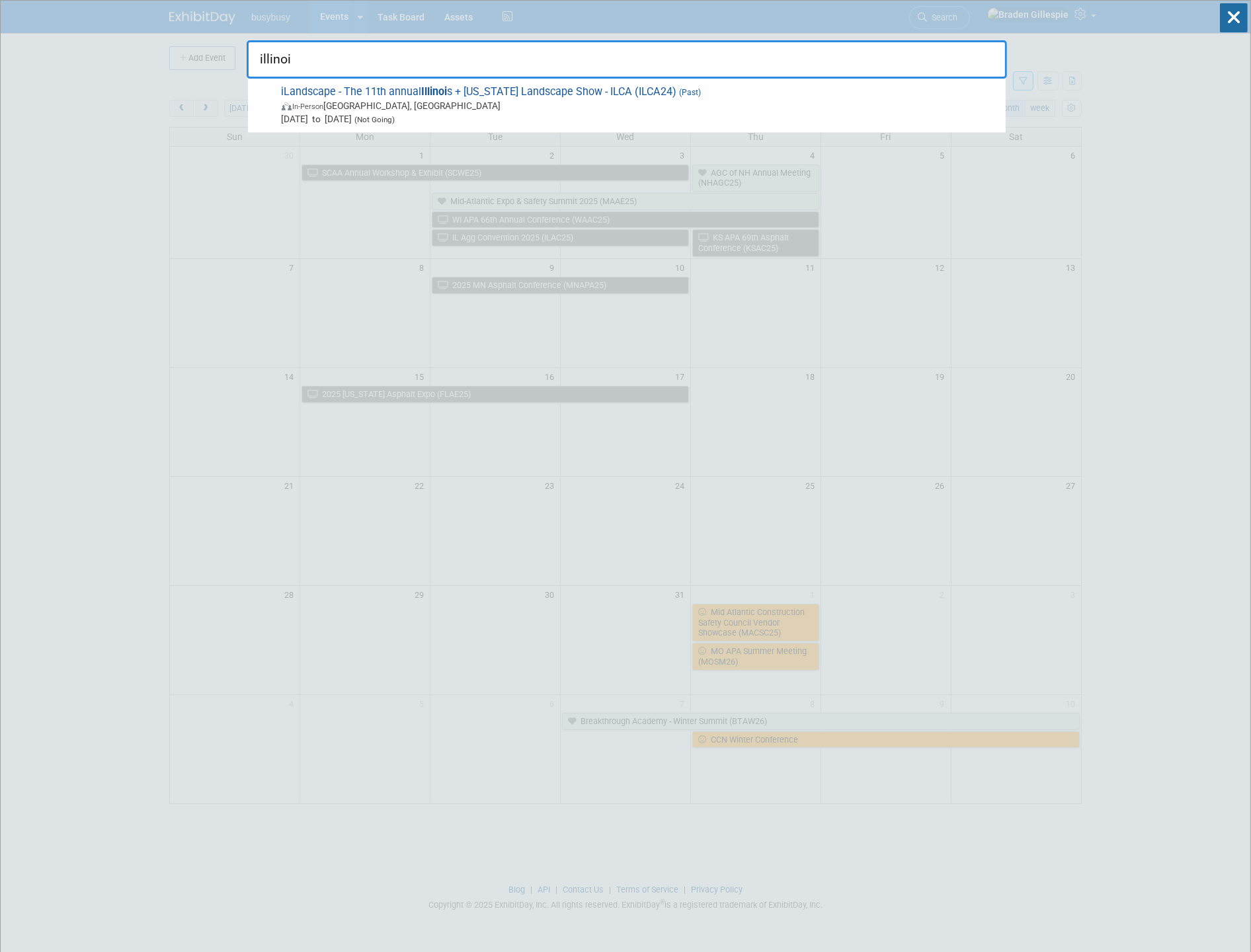
type input "illinoi"
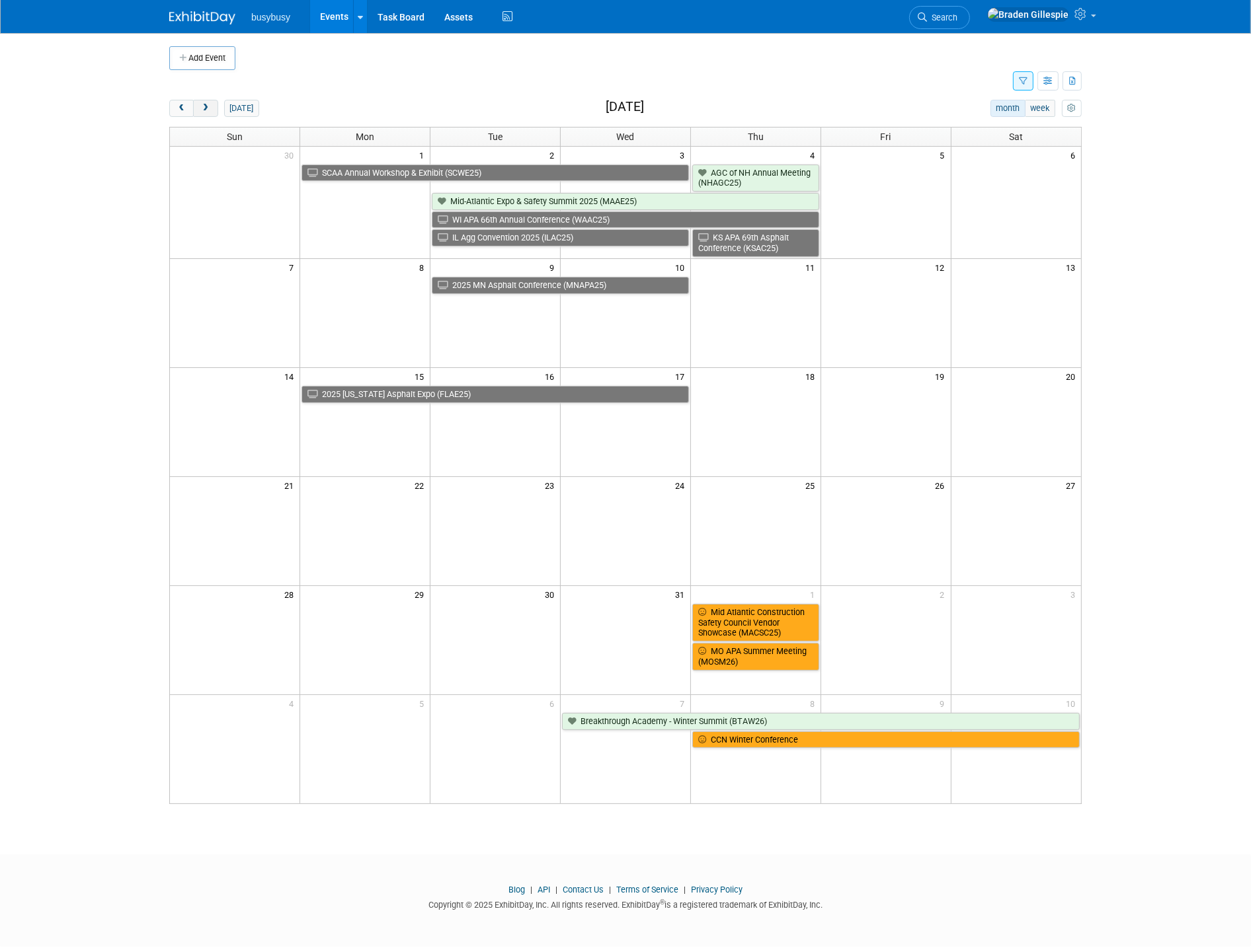
click at [207, 109] on span "next" at bounding box center [205, 109] width 10 height 8
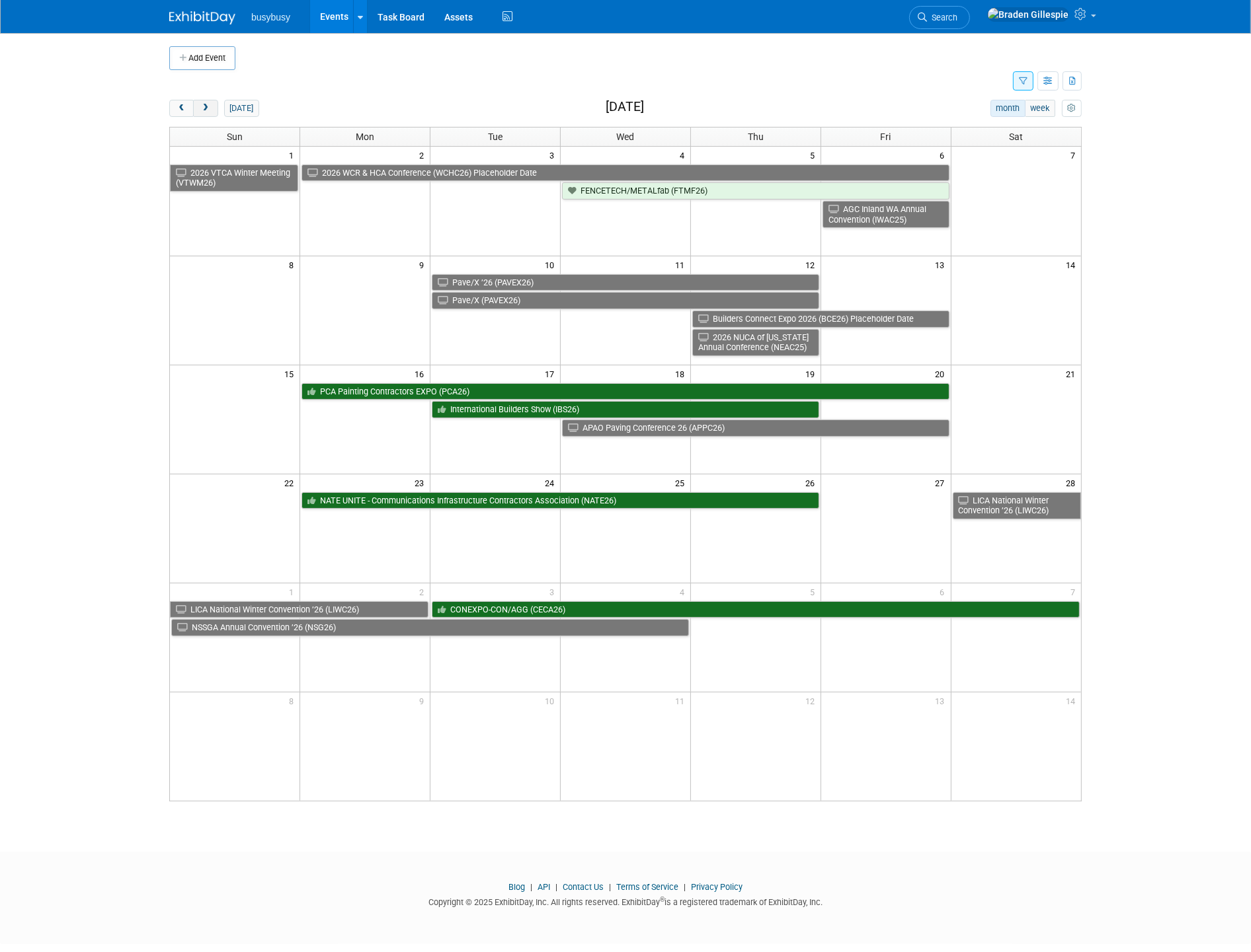
click at [207, 109] on span "next" at bounding box center [205, 109] width 10 height 8
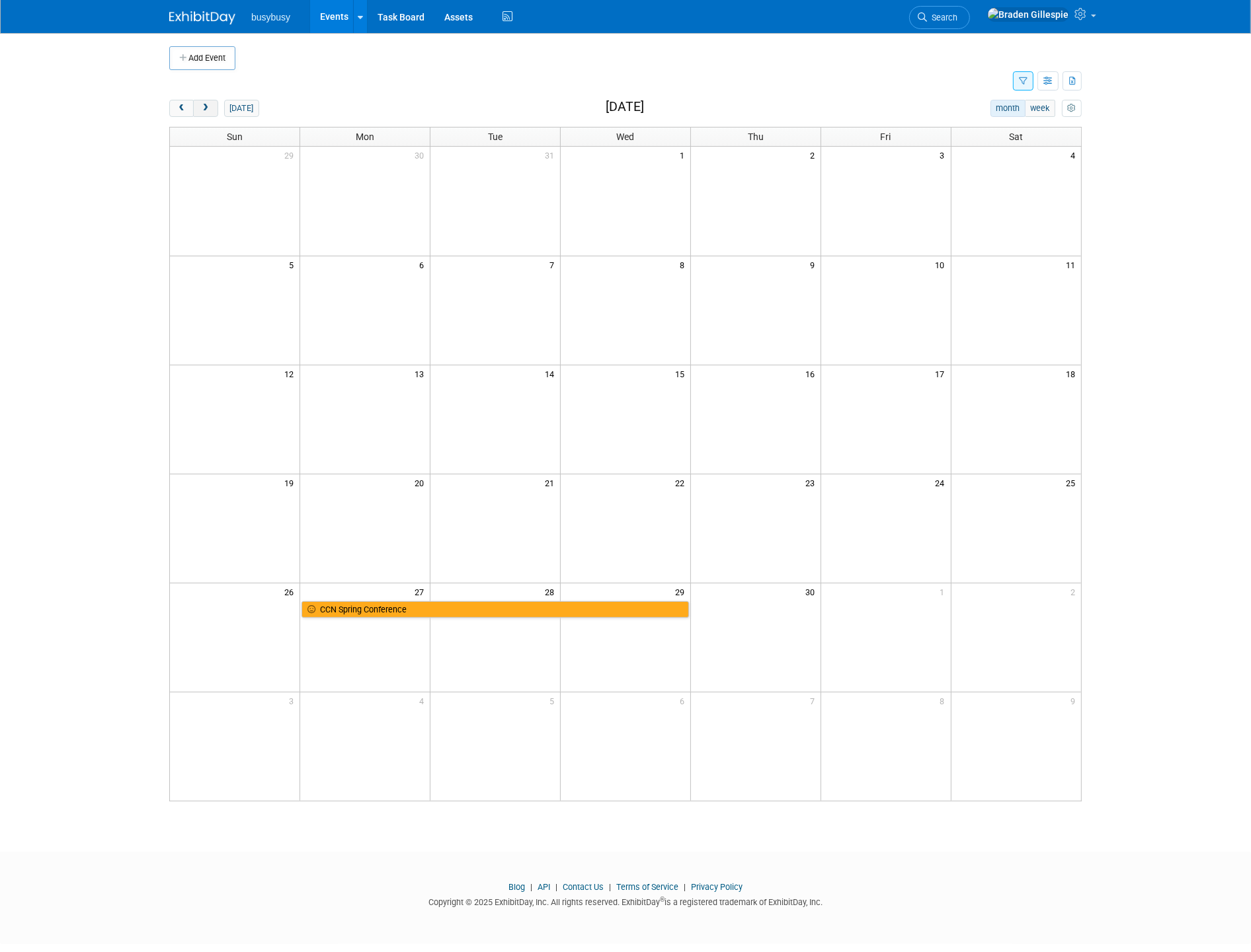
click at [193, 104] on button "next" at bounding box center [206, 108] width 25 height 17
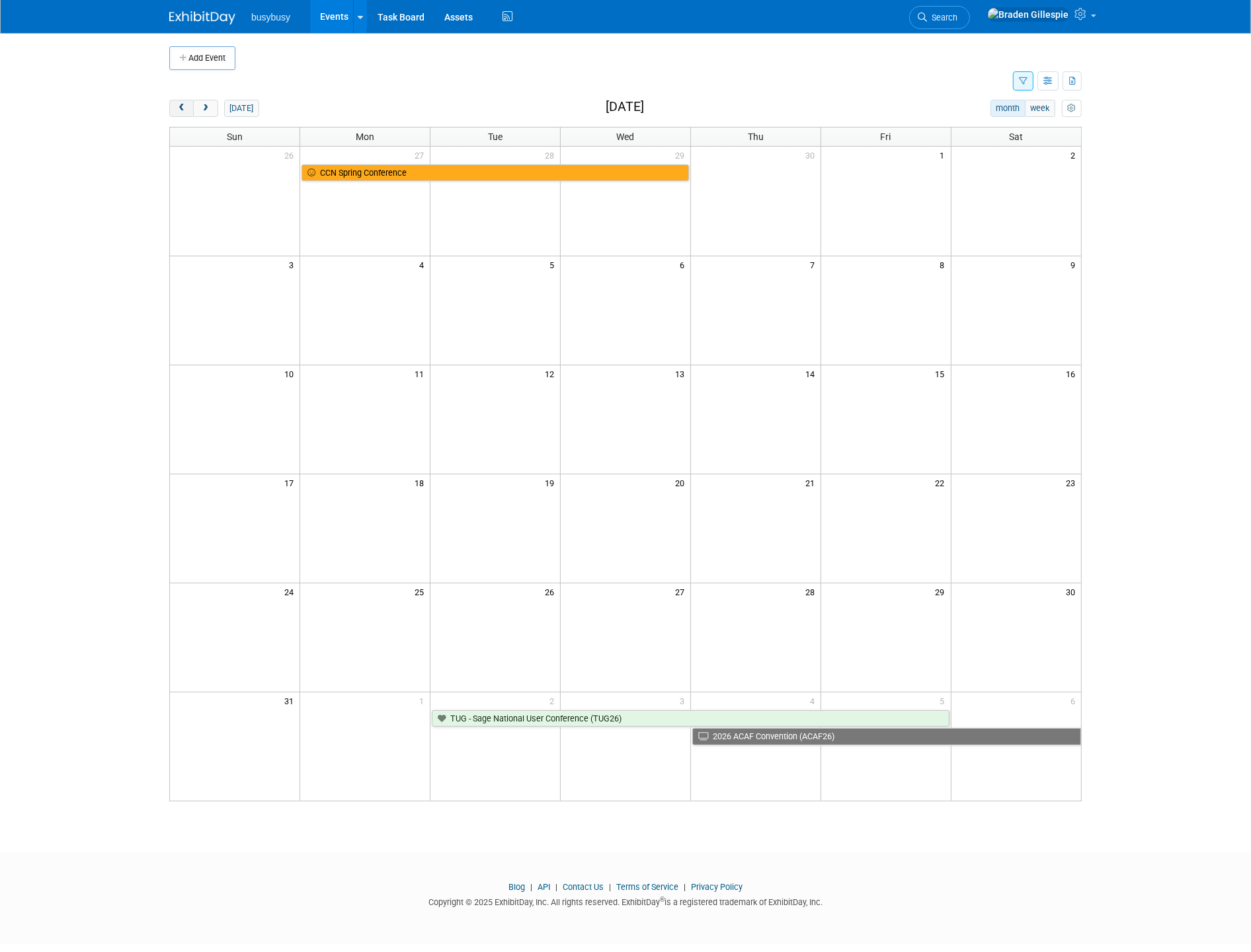
click at [183, 106] on span "prev" at bounding box center [181, 109] width 10 height 8
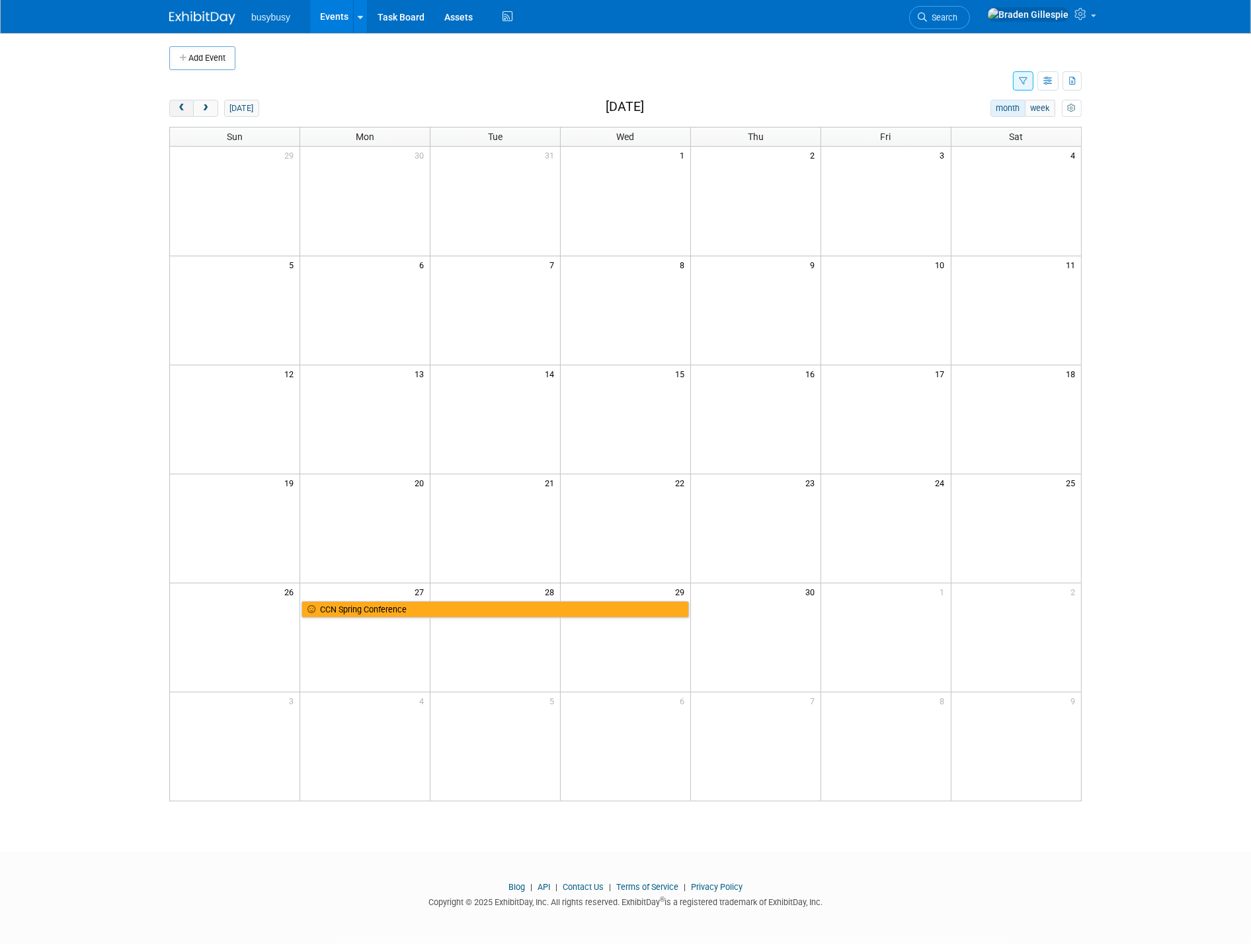
click at [183, 106] on span "prev" at bounding box center [181, 109] width 10 height 8
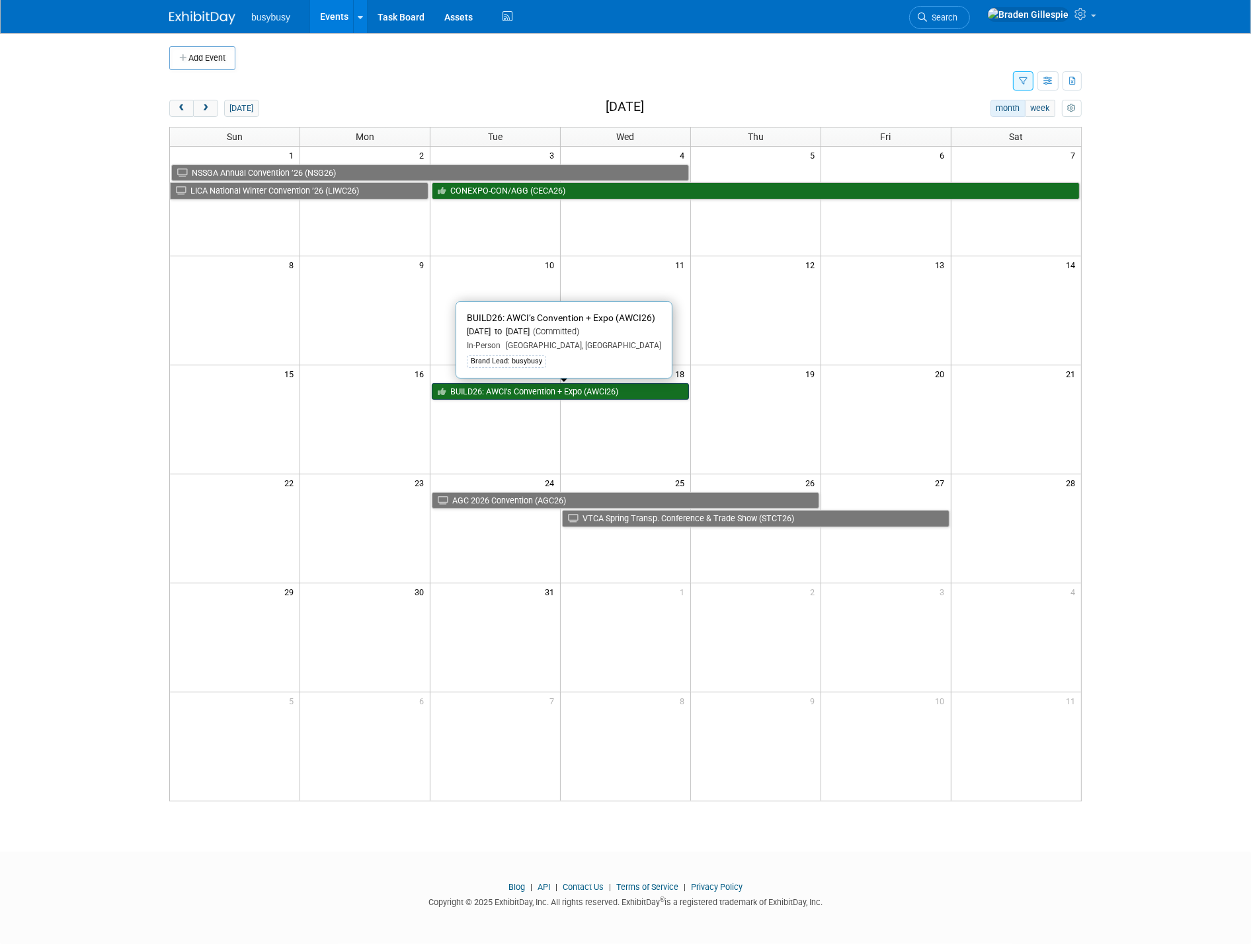
click at [591, 391] on link "BUILD26: AWCI’s Convention + Expo (AWCI26)" at bounding box center [560, 392] width 257 height 17
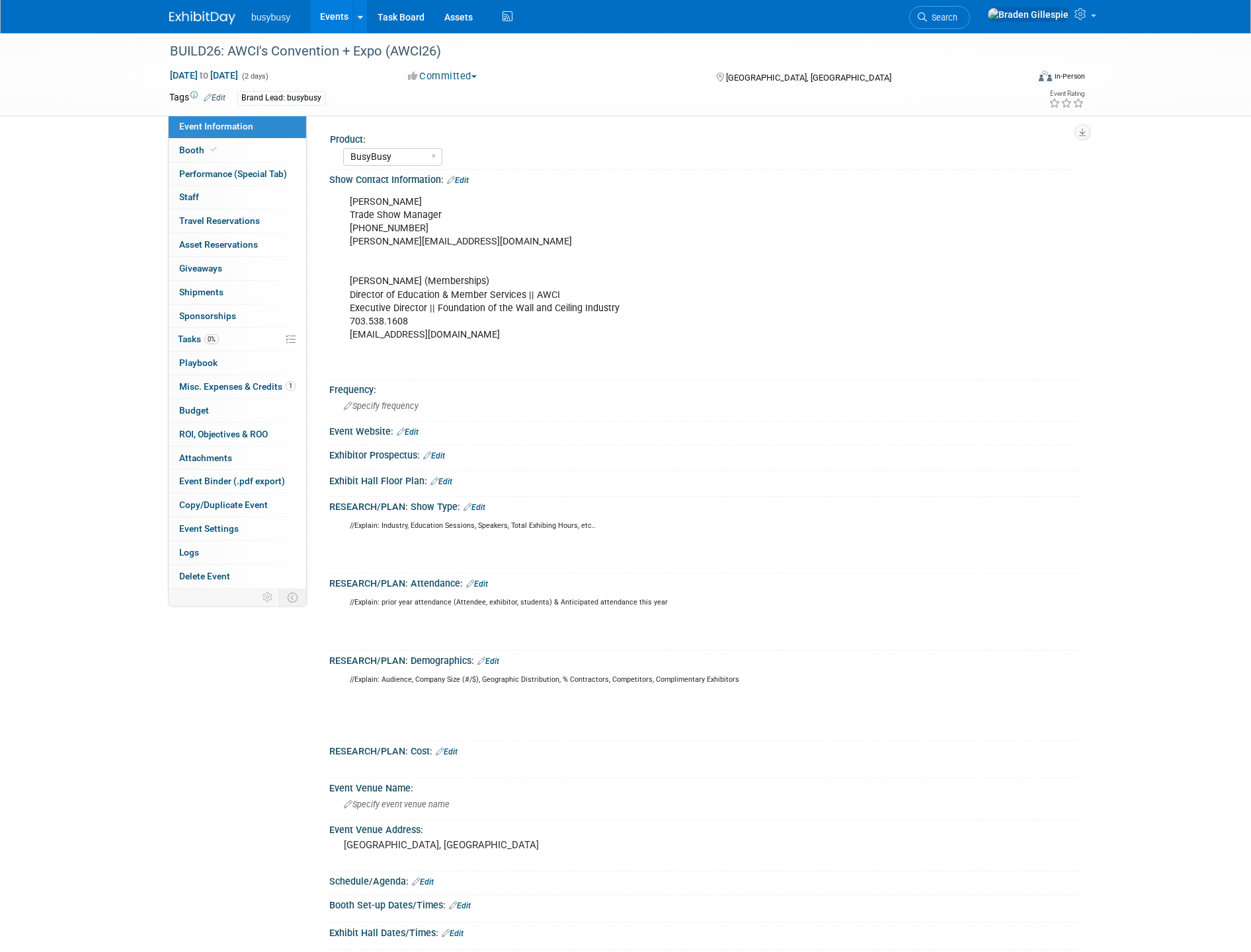
select select "BusyBusy"
click at [200, 154] on span "Booth" at bounding box center [199, 150] width 40 height 11
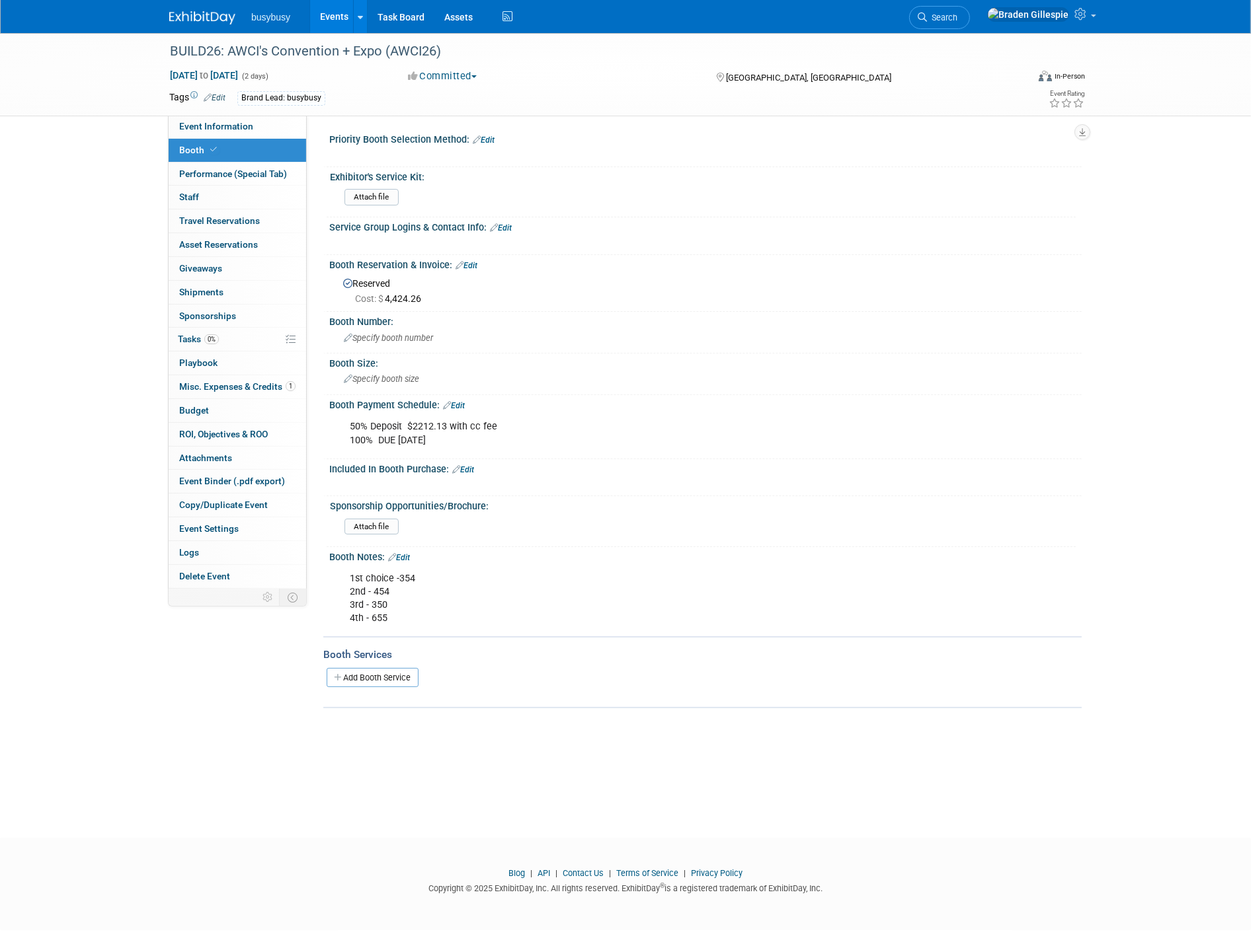
click at [463, 79] on button "Committed" at bounding box center [443, 76] width 79 height 14
click at [467, 128] on link "Not Going" at bounding box center [468, 135] width 129 height 18
click at [219, 128] on span "Event Information" at bounding box center [216, 126] width 74 height 11
select select "BusyBusy"
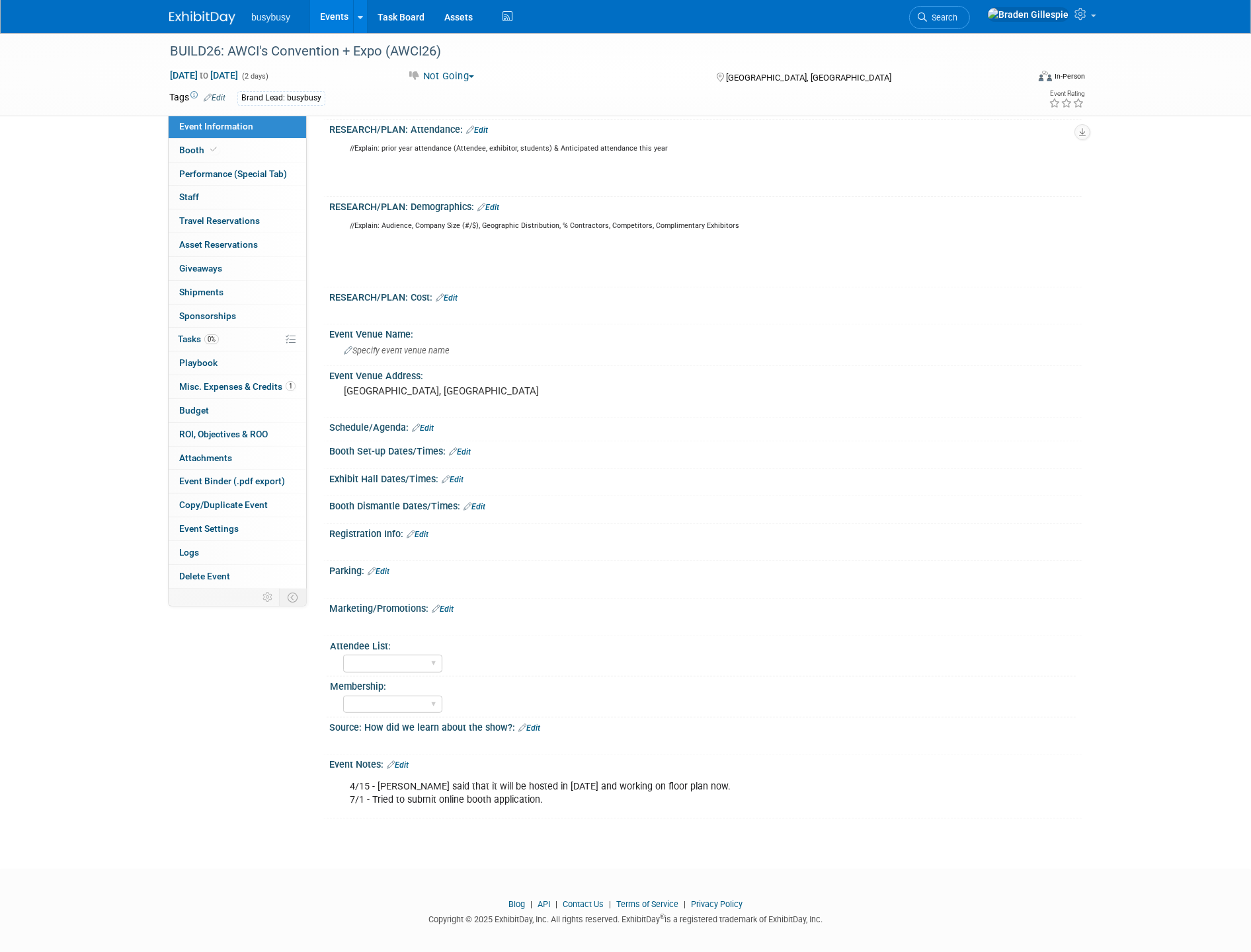
scroll to position [456, 0]
click at [401, 759] on link "Edit" at bounding box center [398, 763] width 22 height 9
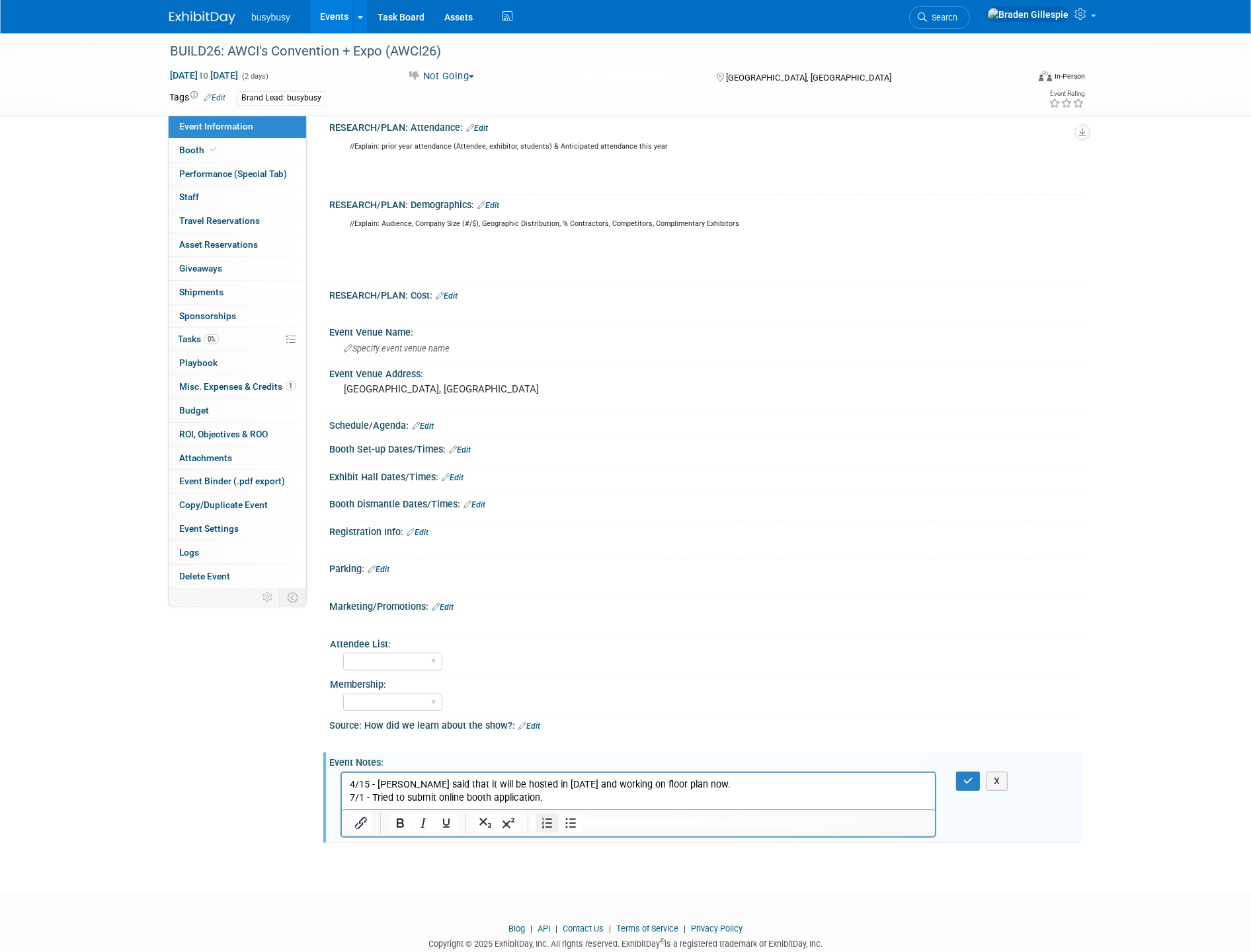
scroll to position [0, 0]
click at [556, 797] on p "4/15 - Samantha said that it will be hosted in March of 2026 and working on flo…" at bounding box center [638, 791] width 578 height 26
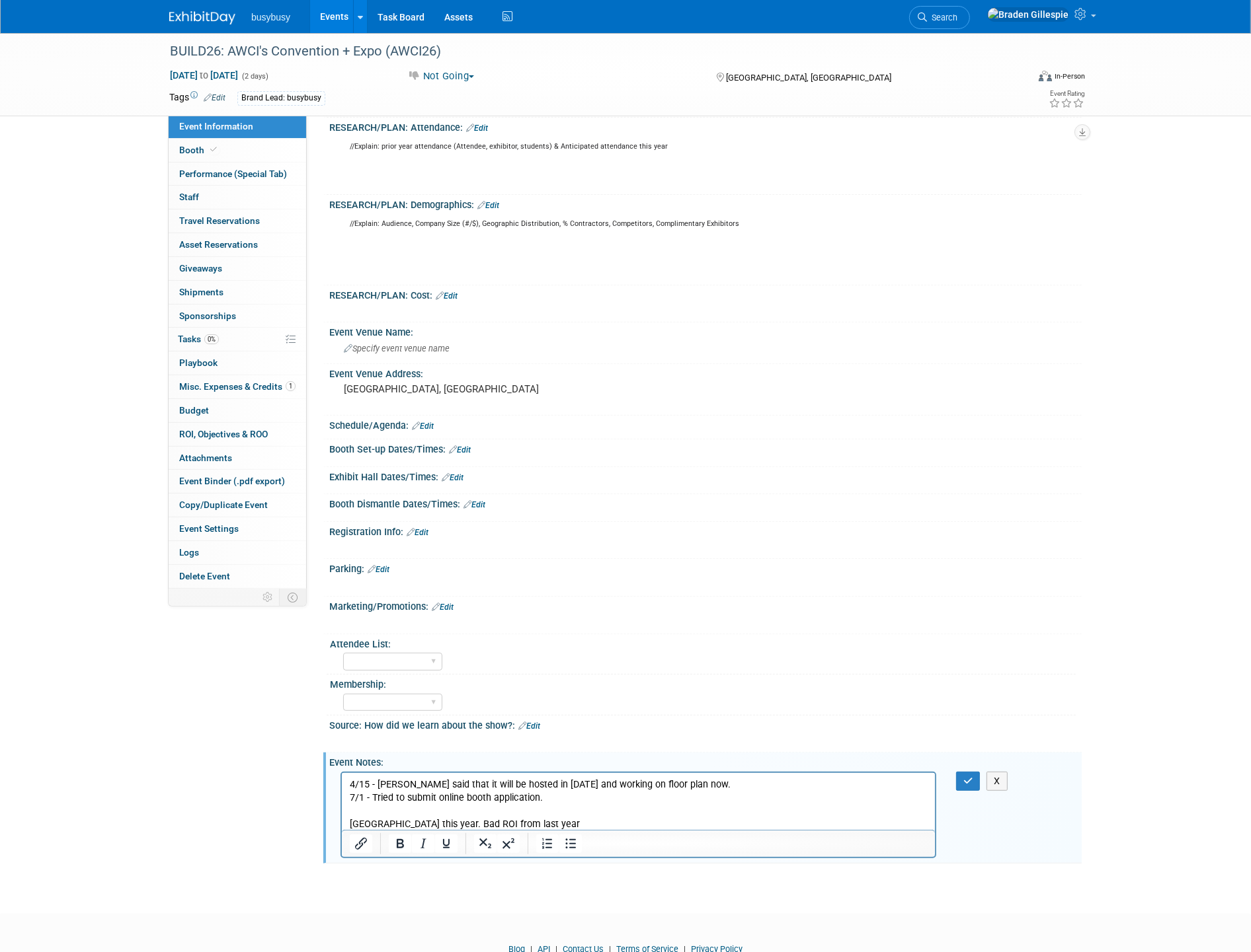
click at [482, 821] on p "New Orleans this year. Bad ROI from last year" at bounding box center [638, 824] width 578 height 13
click at [478, 820] on p "New Orleans this year. Bad ROI from last year" at bounding box center [638, 824] width 578 height 13
click at [963, 777] on icon "button" at bounding box center [968, 781] width 10 height 9
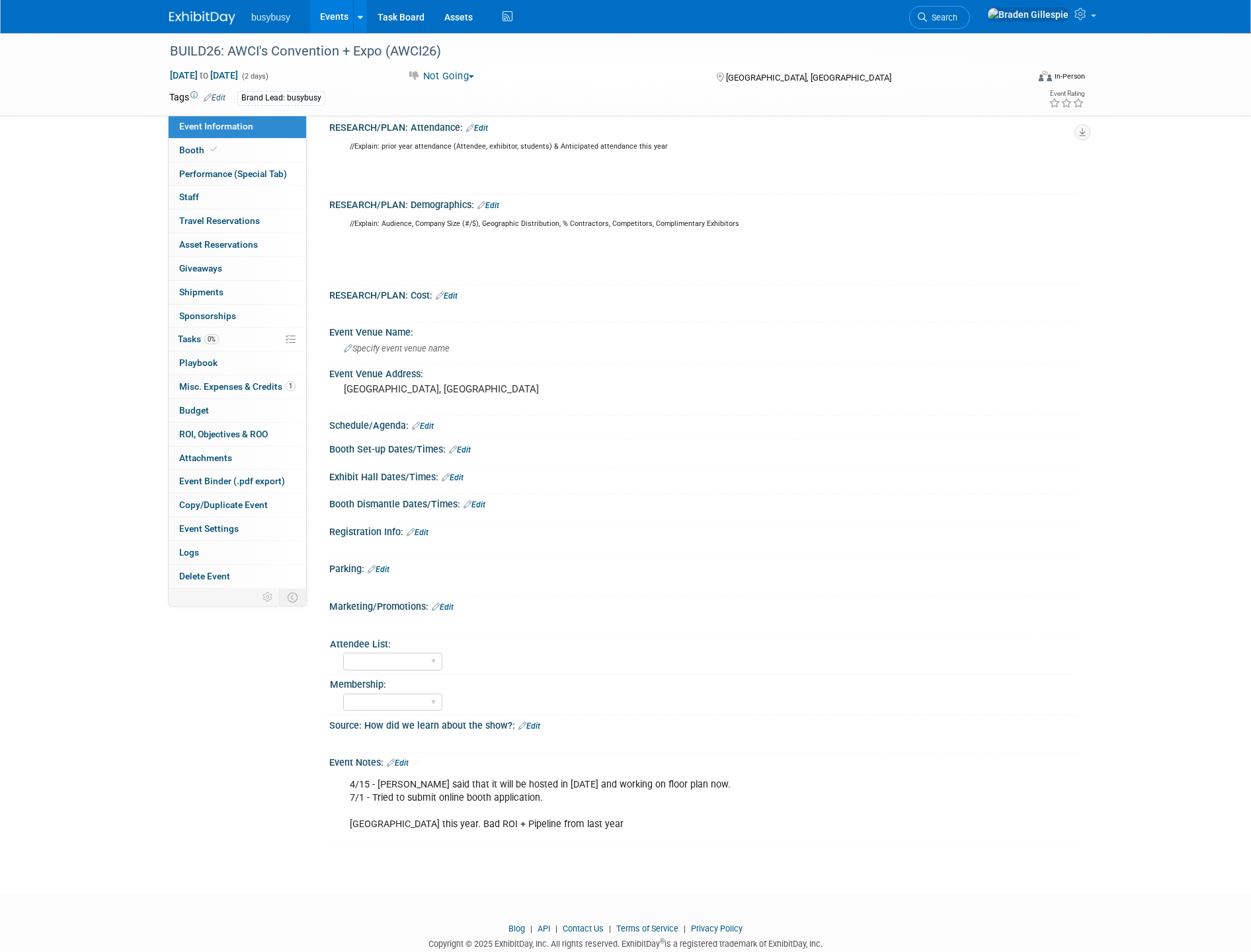
click at [201, 21] on img at bounding box center [202, 18] width 66 height 13
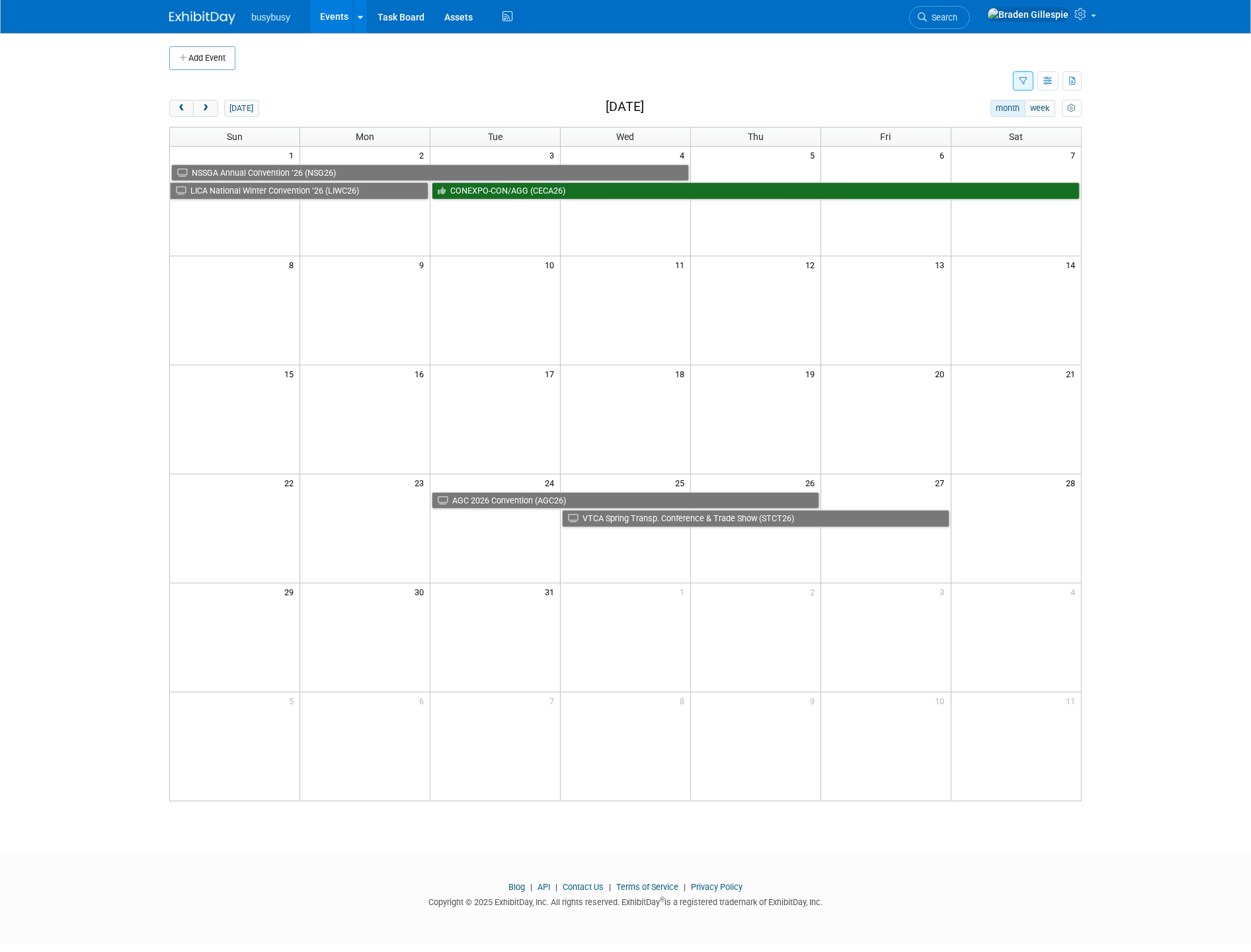
click at [202, 17] on img at bounding box center [202, 18] width 66 height 13
click at [239, 104] on button "[DATE]" at bounding box center [241, 108] width 35 height 17
